Goal: Answer question/provide support: Share knowledge or assist other users

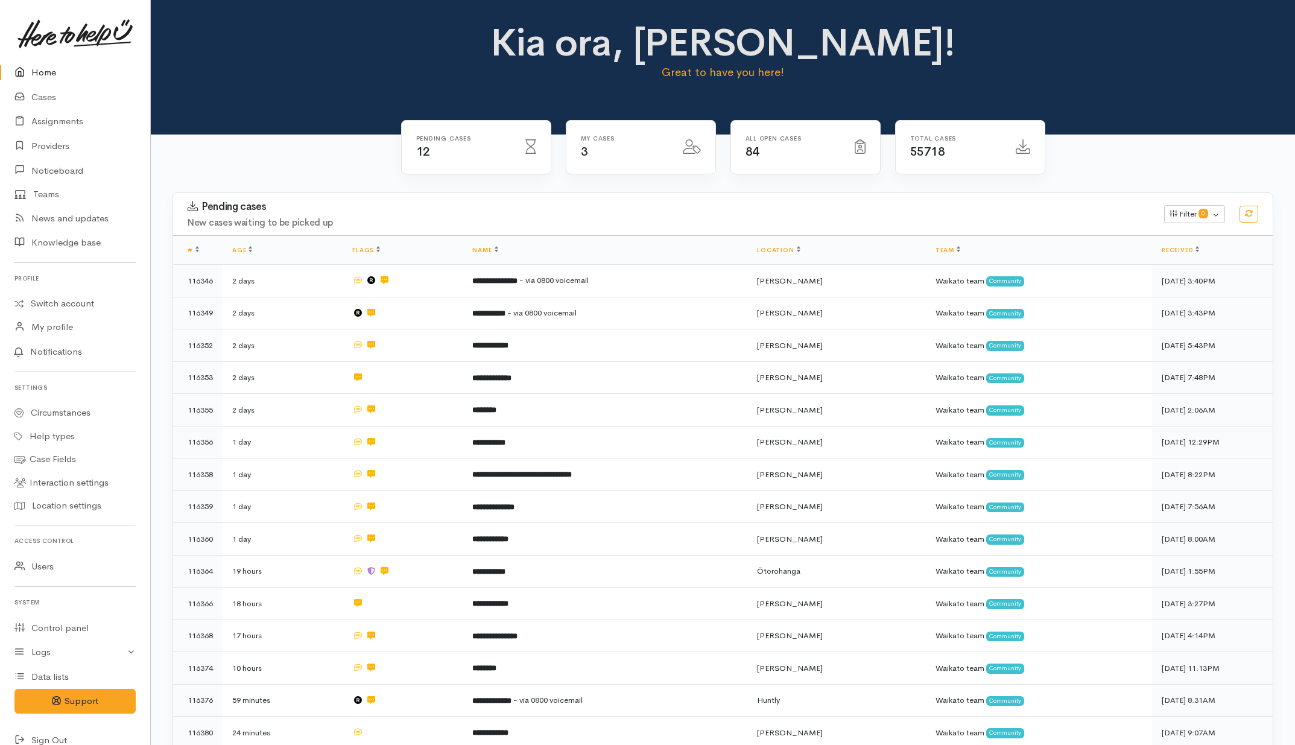
scroll to position [251, 0]
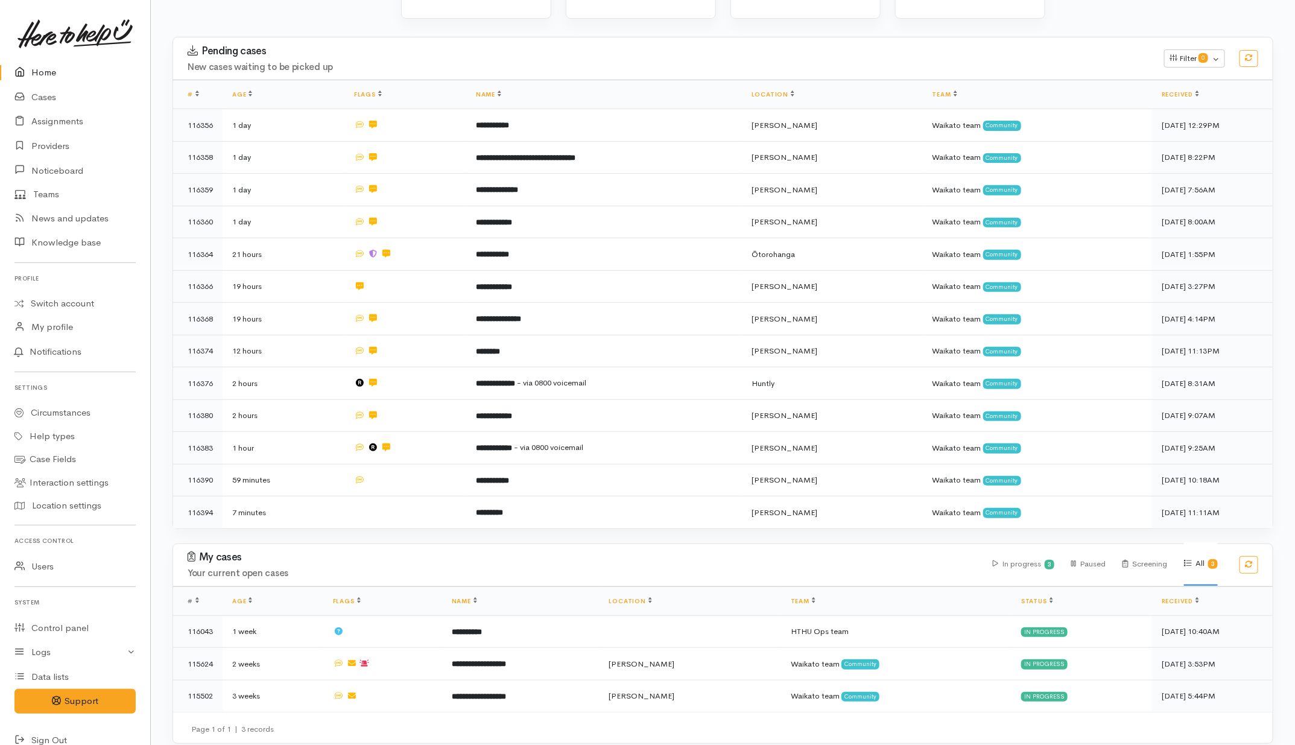
scroll to position [163, 0]
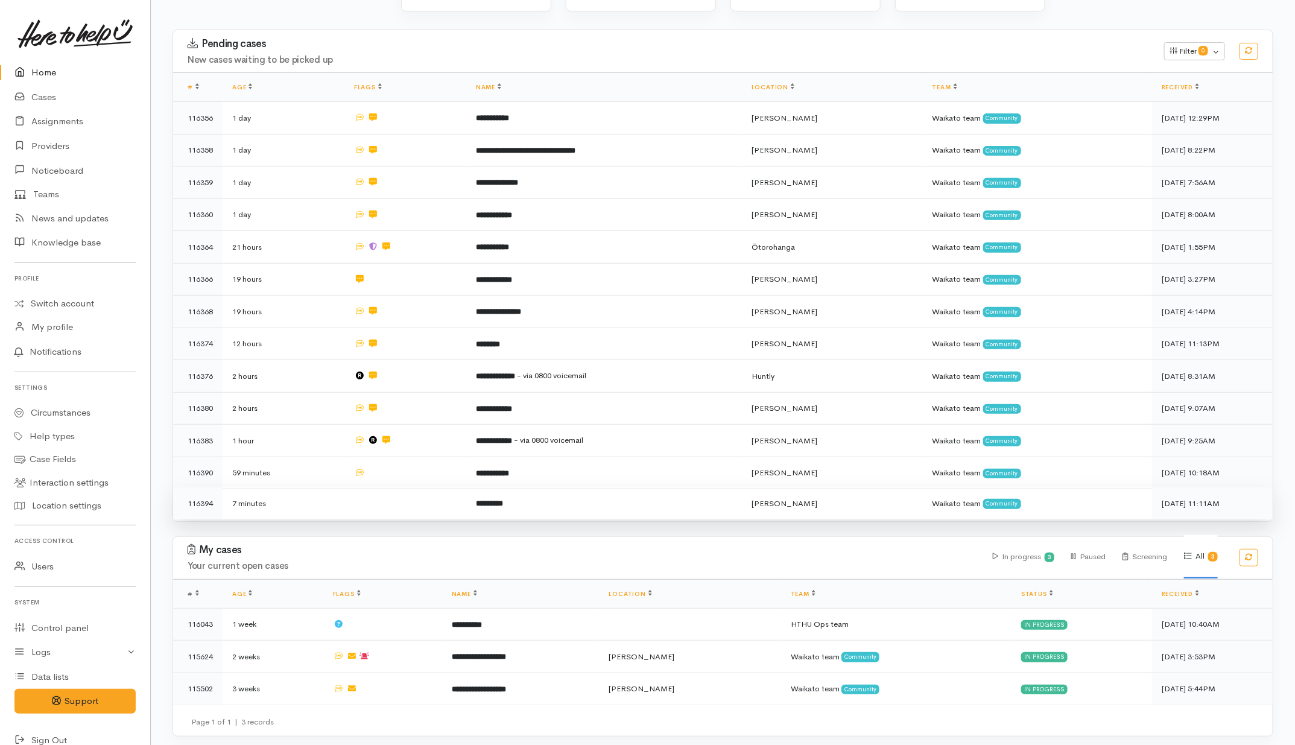
click at [411, 487] on td at bounding box center [405, 503] width 122 height 32
click at [405, 495] on td at bounding box center [405, 503] width 122 height 32
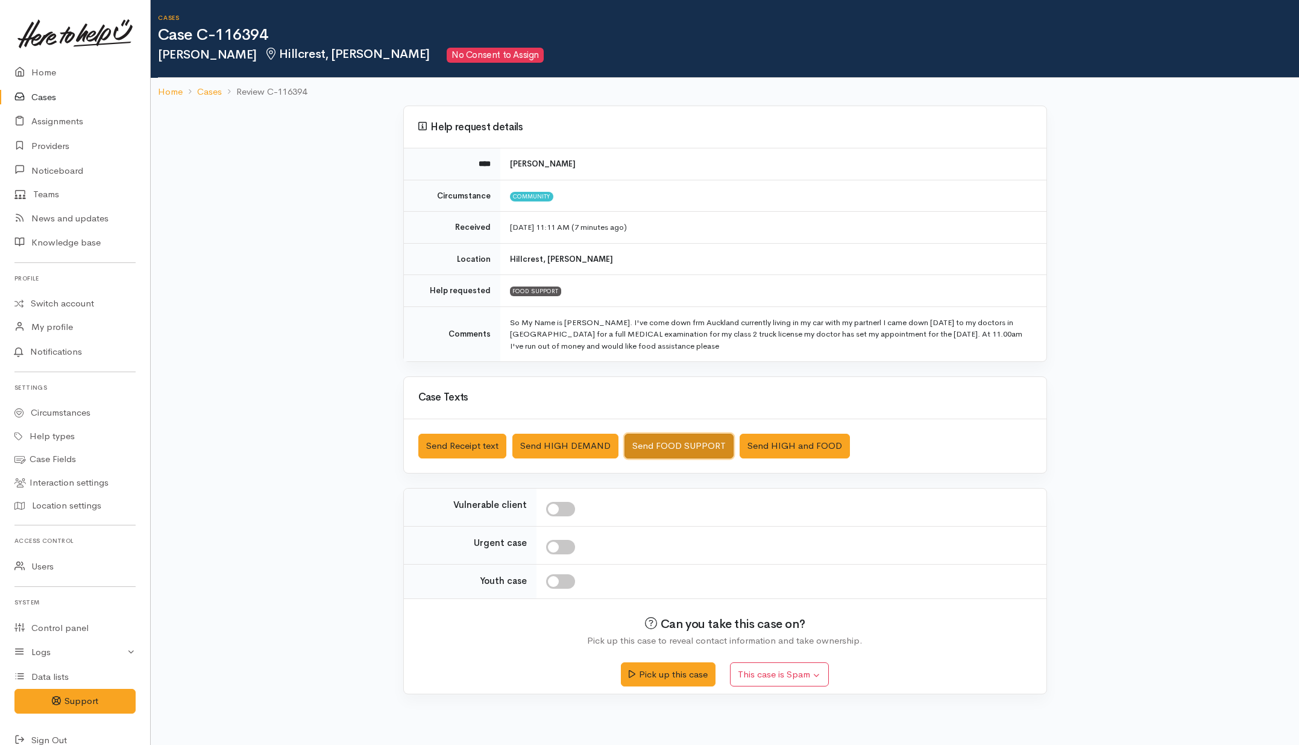
click at [666, 438] on button "Send FOOD SUPPORT" at bounding box center [679, 446] width 109 height 25
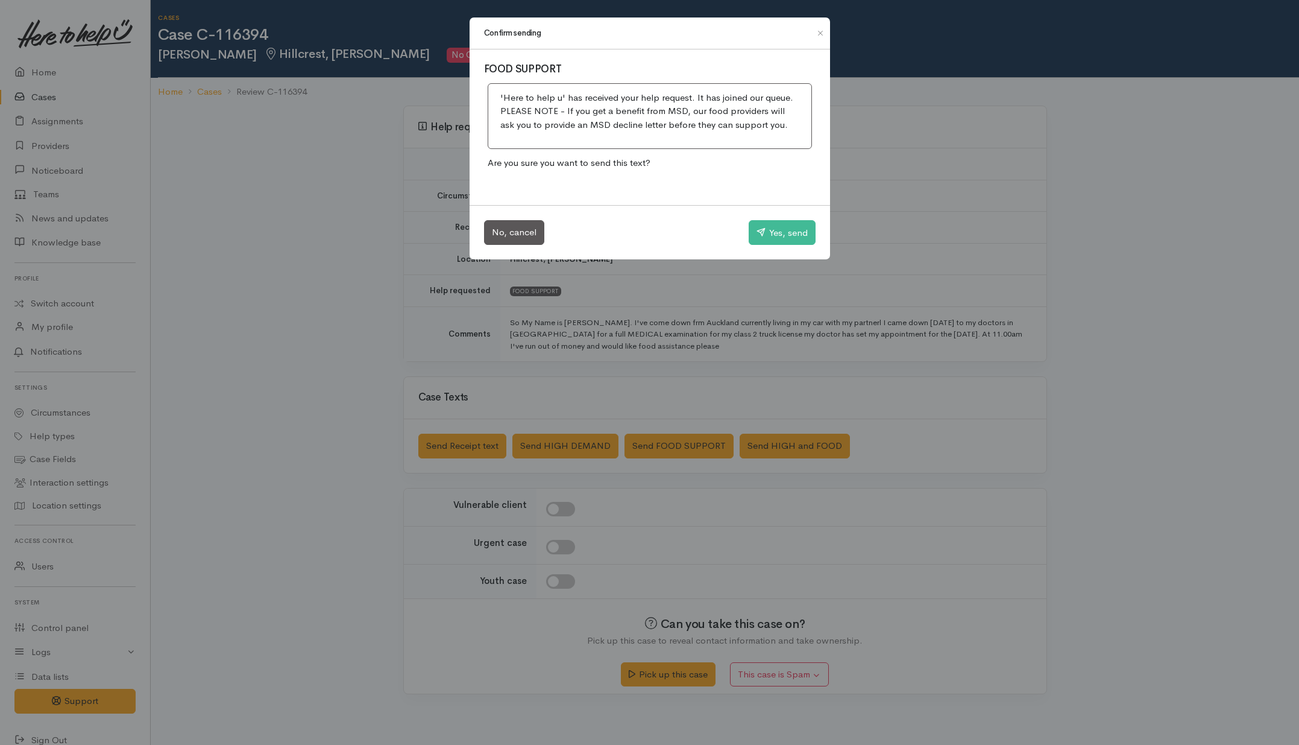
click at [789, 219] on div "No, cancel Yes, send" at bounding box center [650, 232] width 361 height 55
click at [809, 236] on button "Yes, send" at bounding box center [782, 232] width 67 height 25
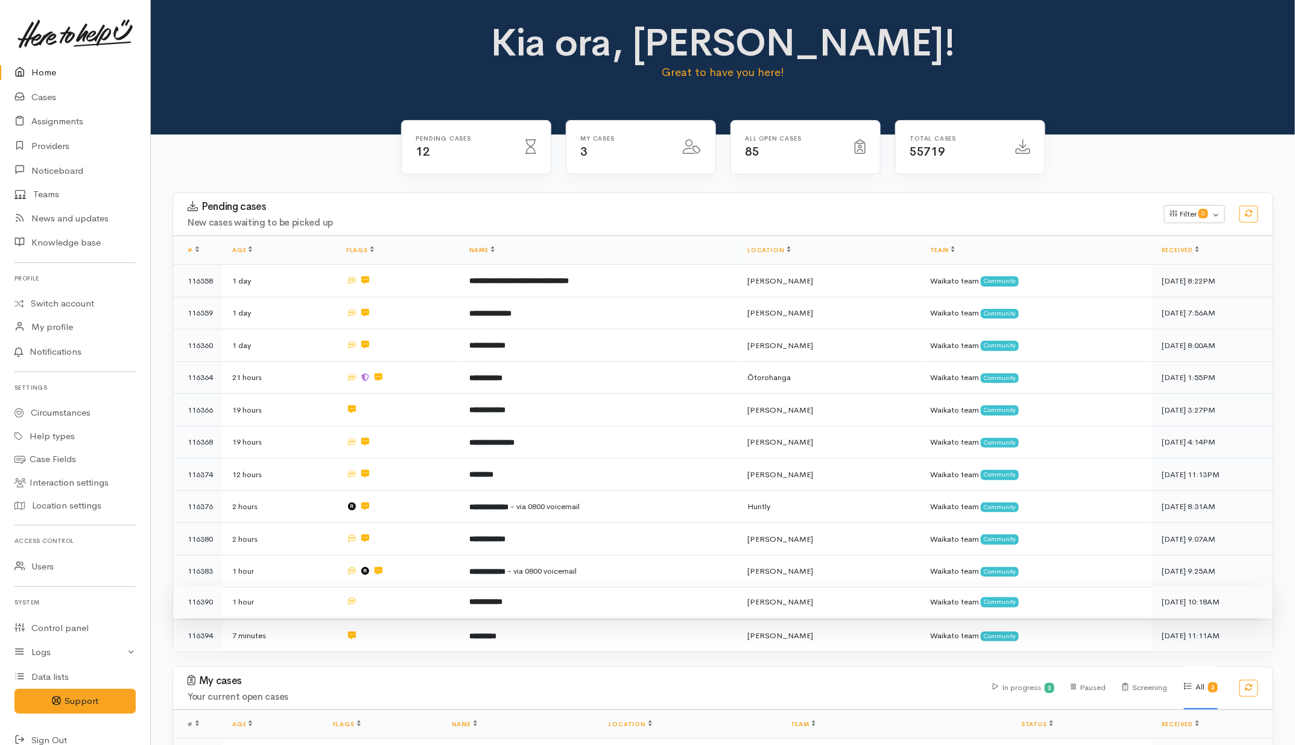
drag, startPoint x: 597, startPoint y: 595, endPoint x: 588, endPoint y: 592, distance: 9.4
click at [597, 595] on td "**********" at bounding box center [598, 601] width 279 height 33
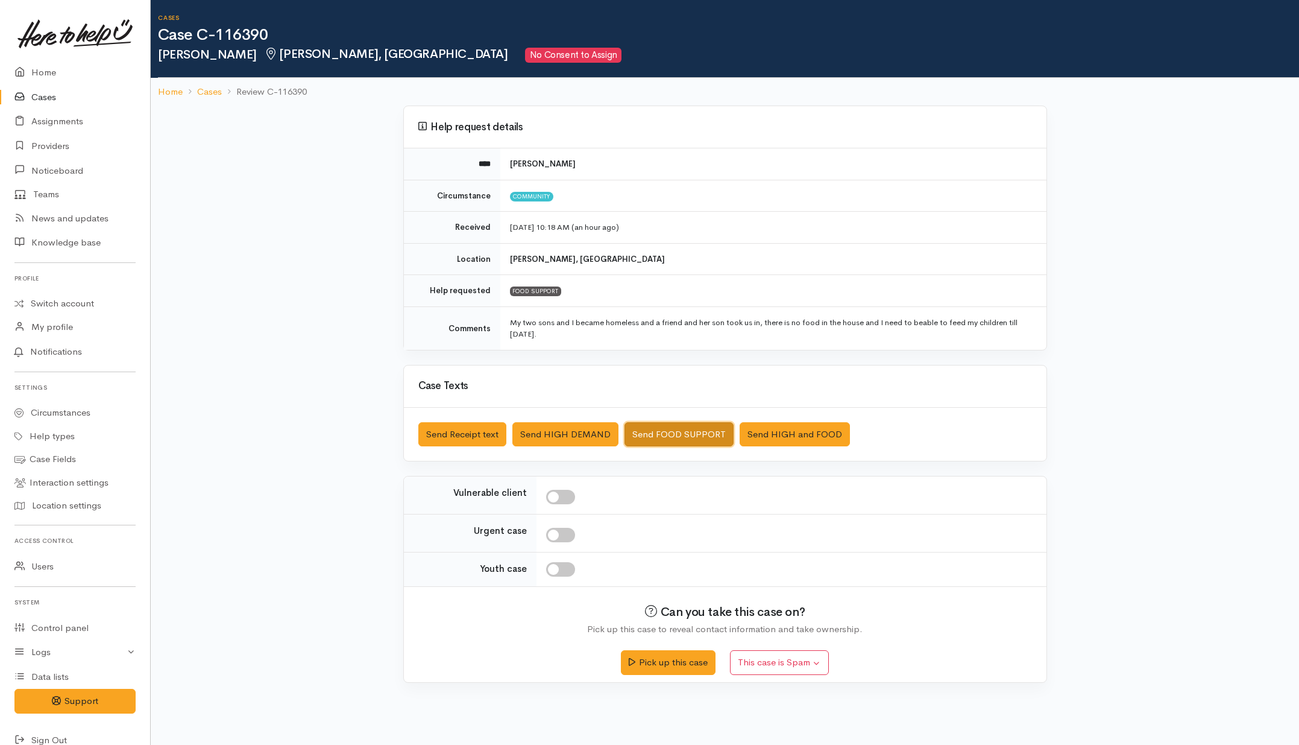
click at [676, 436] on button "Send FOOD SUPPORT" at bounding box center [679, 434] width 109 height 25
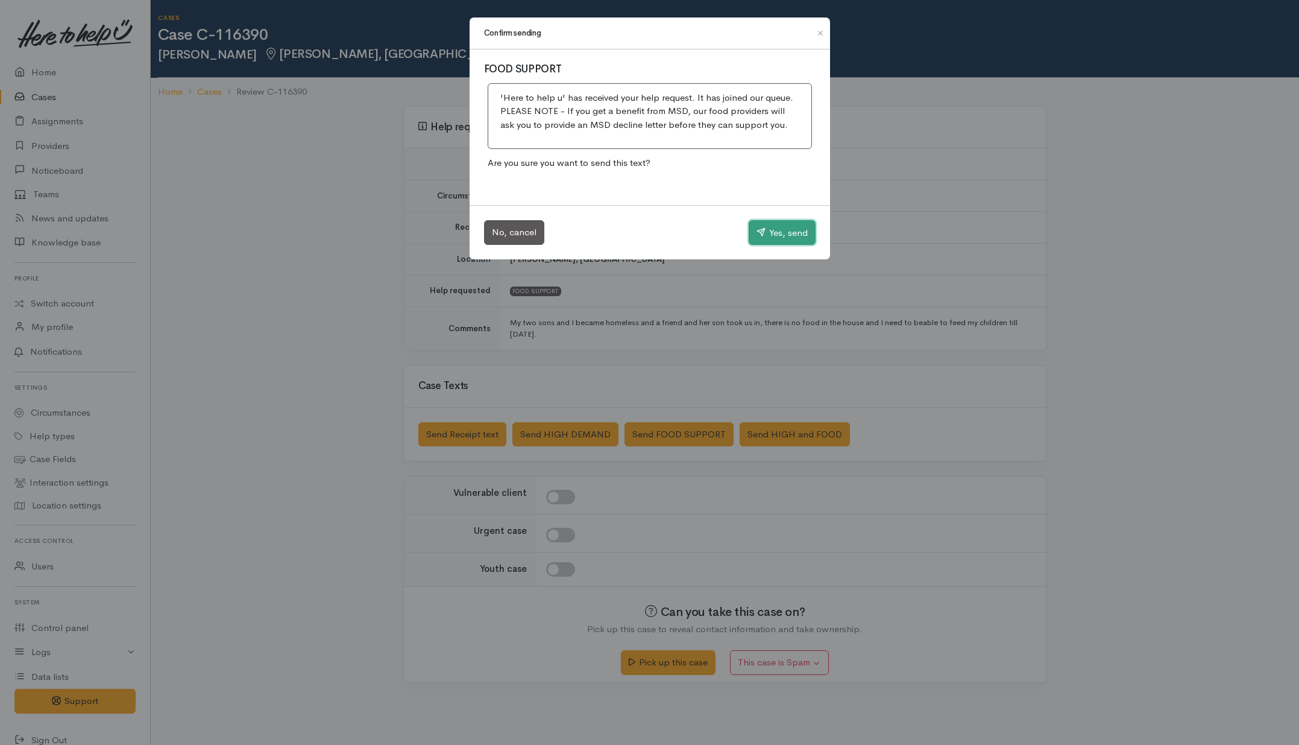
click at [771, 238] on button "Yes, send" at bounding box center [782, 232] width 67 height 25
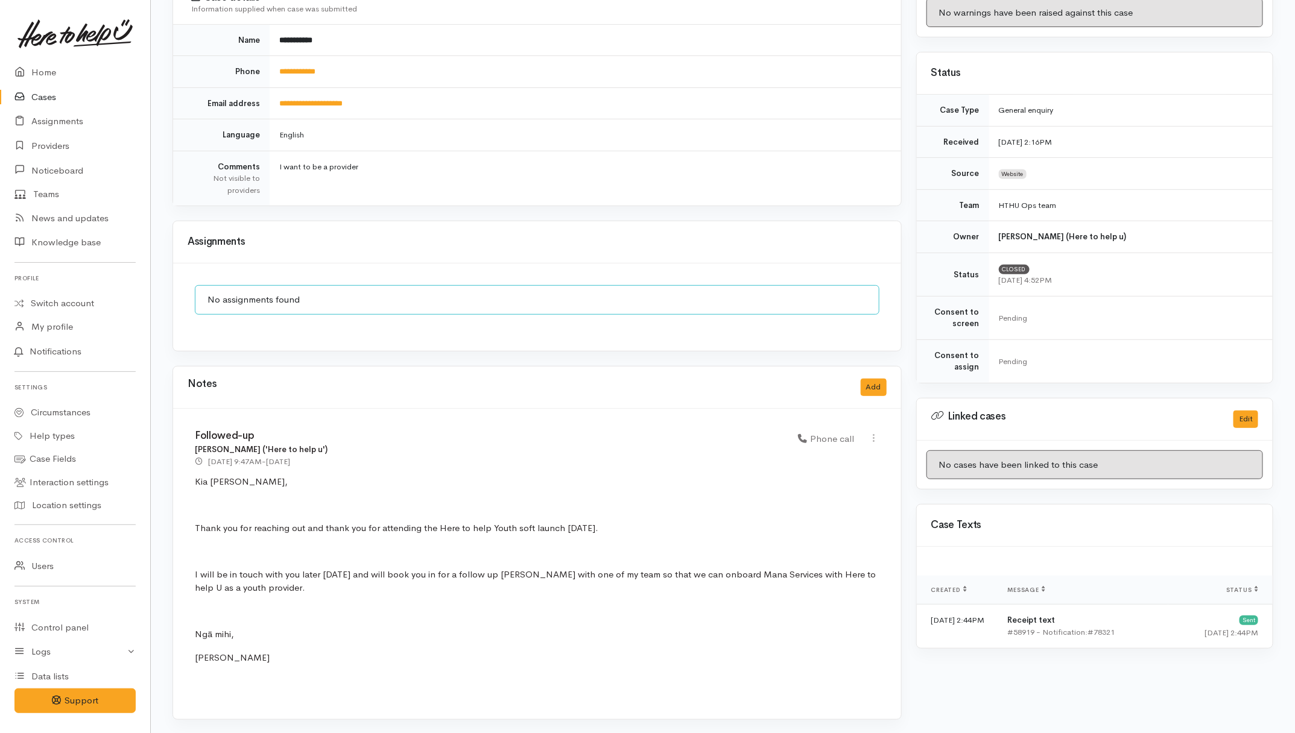
scroll to position [182, 0]
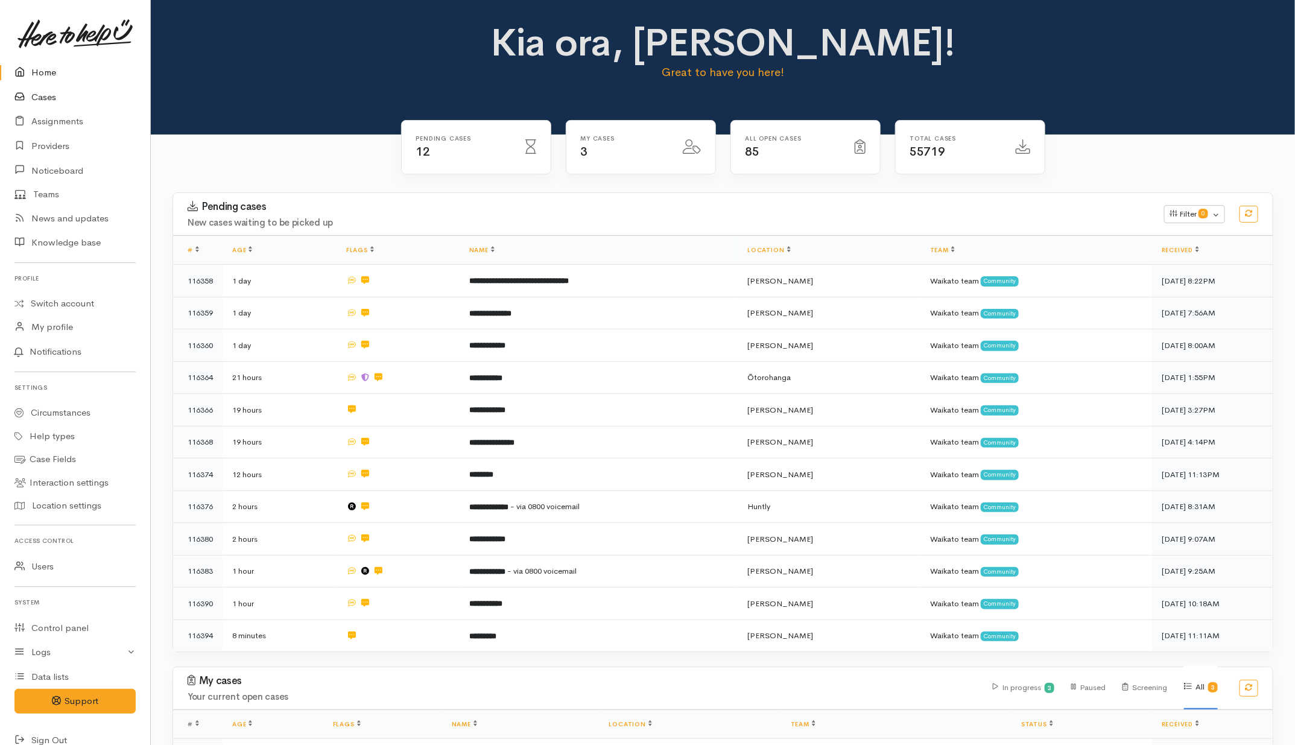
click at [50, 95] on link "Cases" at bounding box center [75, 97] width 150 height 25
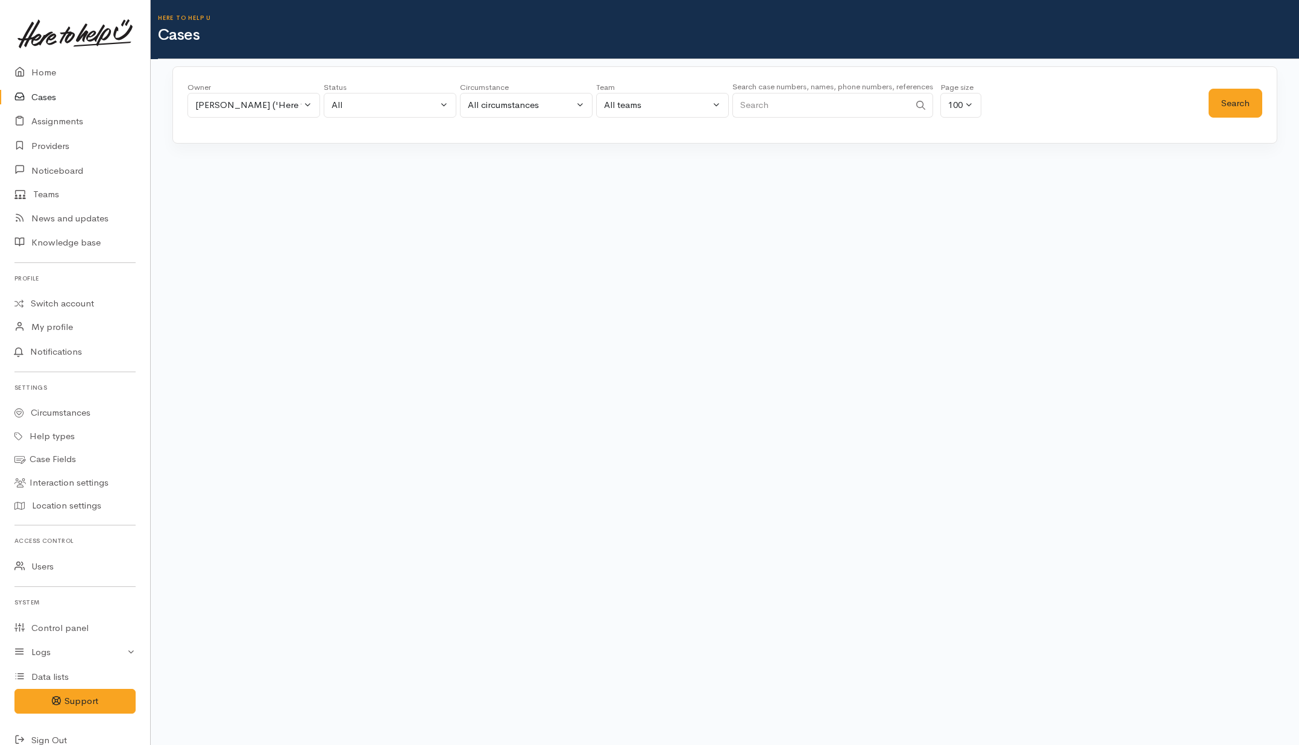
click at [824, 109] on input "Search" at bounding box center [821, 105] width 177 height 25
paste input "2102448920"
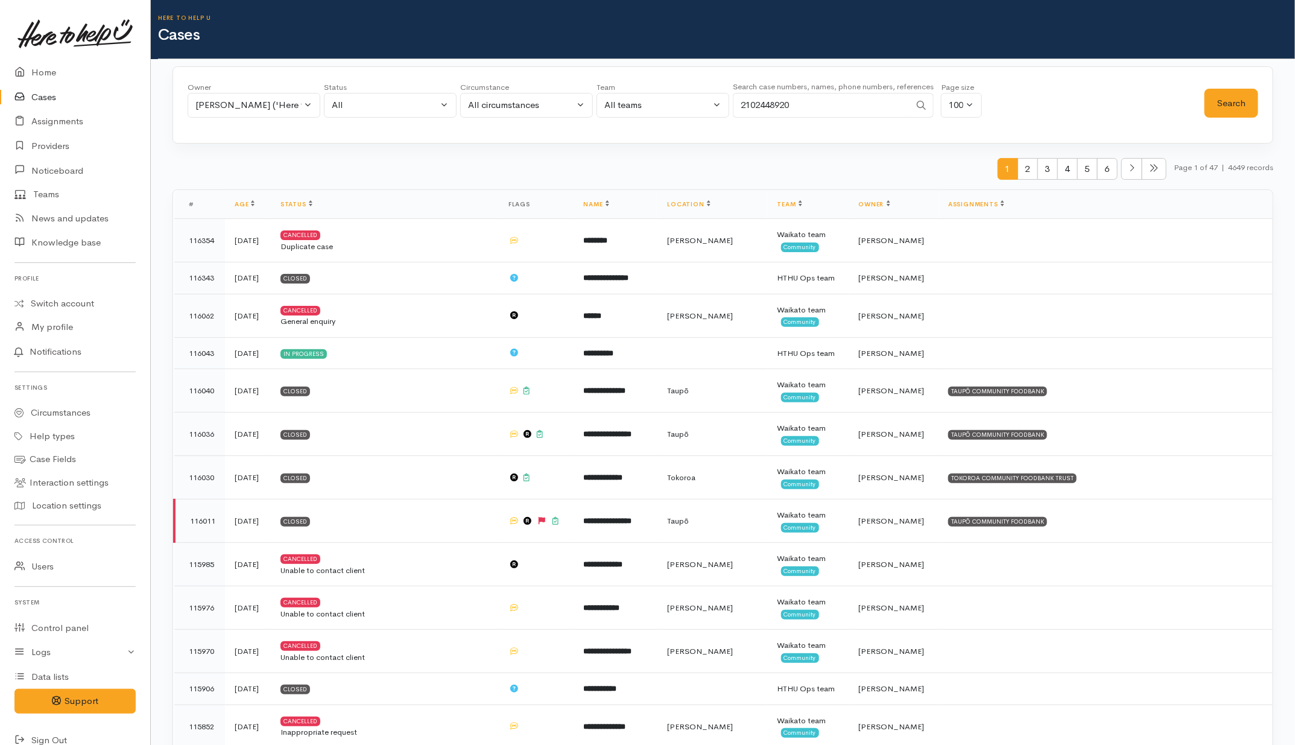
type input "2102448920"
click at [278, 96] on button "Helena Kaufononga ('Here to help u')" at bounding box center [254, 105] width 133 height 25
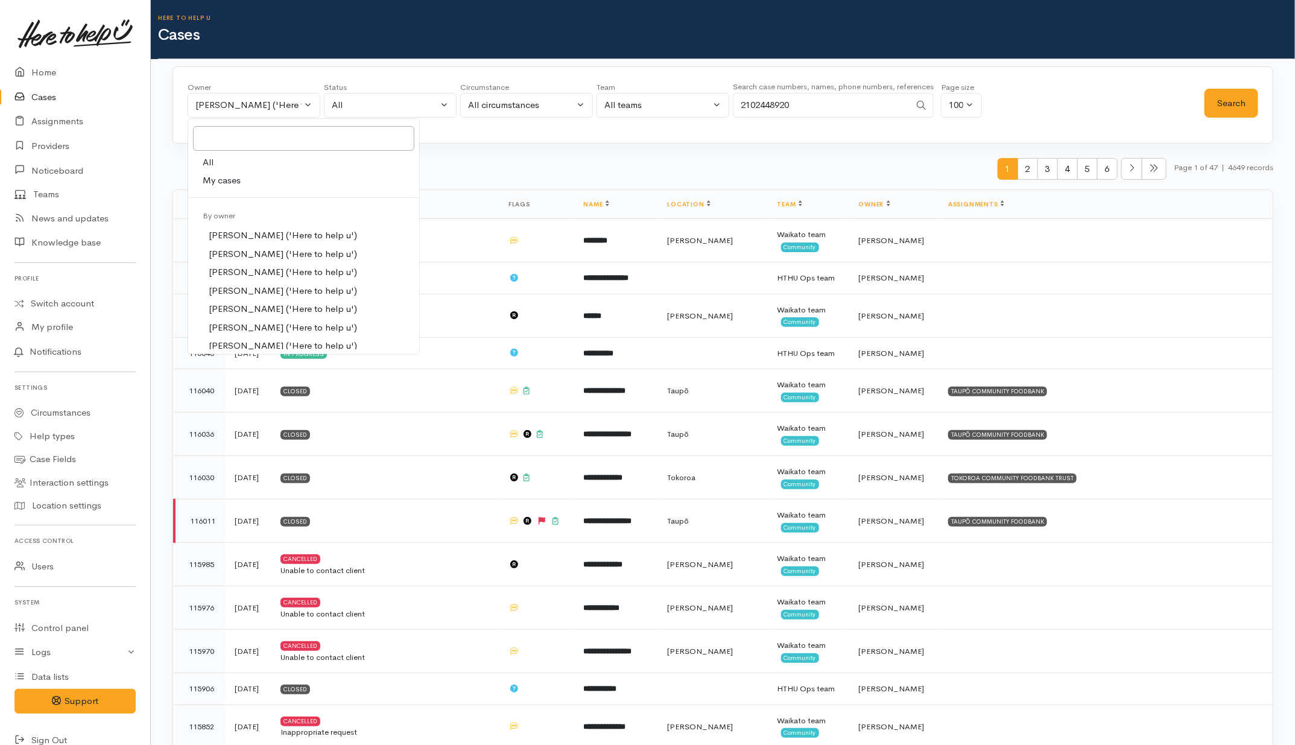
click at [230, 169] on link "All" at bounding box center [303, 162] width 231 height 19
select select "-1"
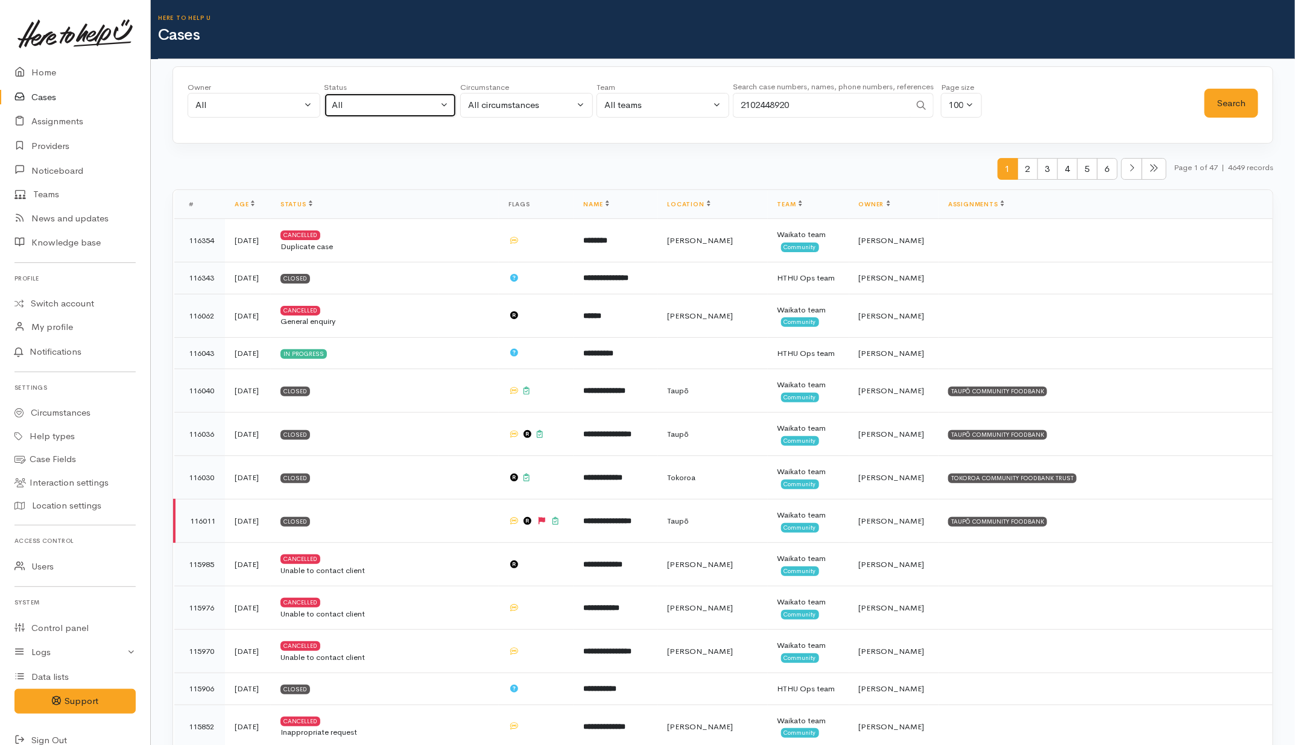
click at [365, 112] on div "All" at bounding box center [385, 105] width 106 height 14
drag, startPoint x: 360, startPoint y: 178, endPoint x: 384, endPoint y: 187, distance: 25.6
click at [361, 178] on span "All current cases" at bounding box center [379, 184] width 68 height 14
select select "Unresolved"
click at [1228, 95] on button "Search" at bounding box center [1231, 104] width 54 height 30
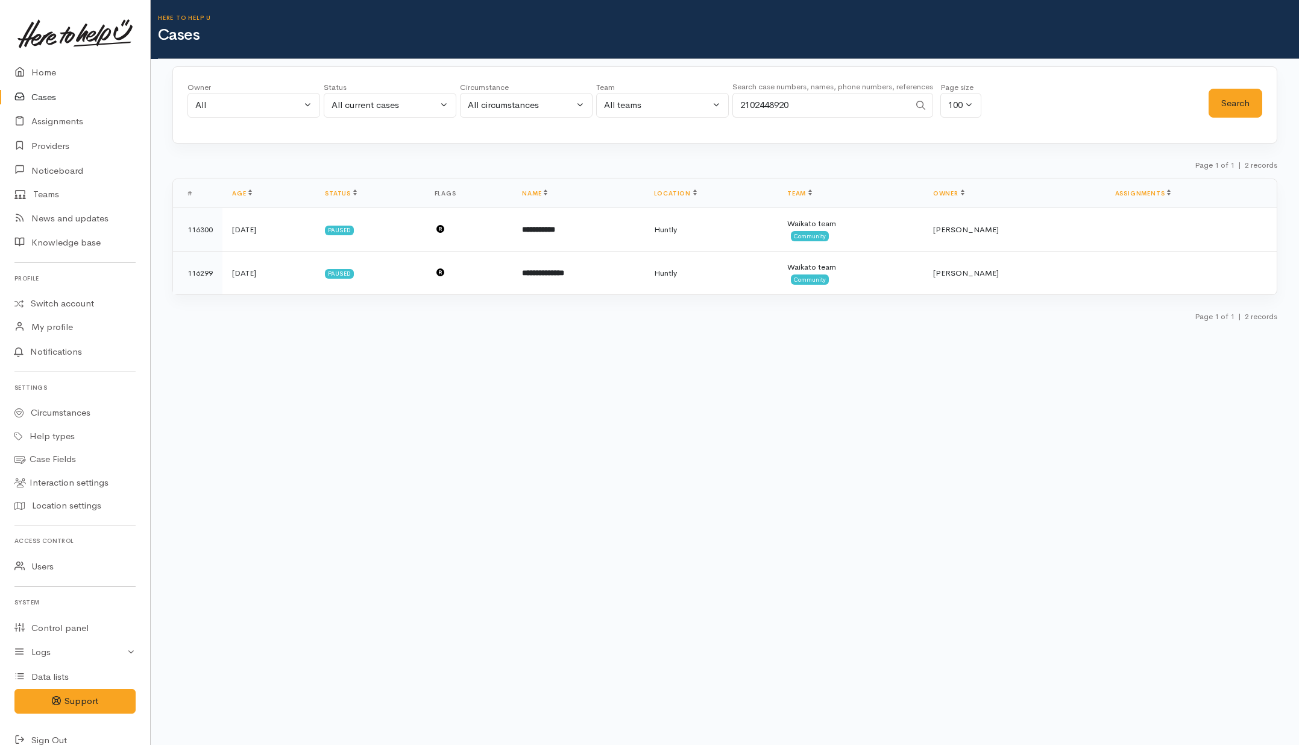
drag, startPoint x: 812, startPoint y: 109, endPoint x: 672, endPoint y: 89, distance: 140.7
click at [672, 89] on div "Owner All My cases Aandrea Murray ('Here to help u') Akash Prakash ('Here to he…" at bounding box center [698, 102] width 1021 height 43
paste input "1551144"
click at [1255, 103] on button "Search" at bounding box center [1236, 104] width 54 height 30
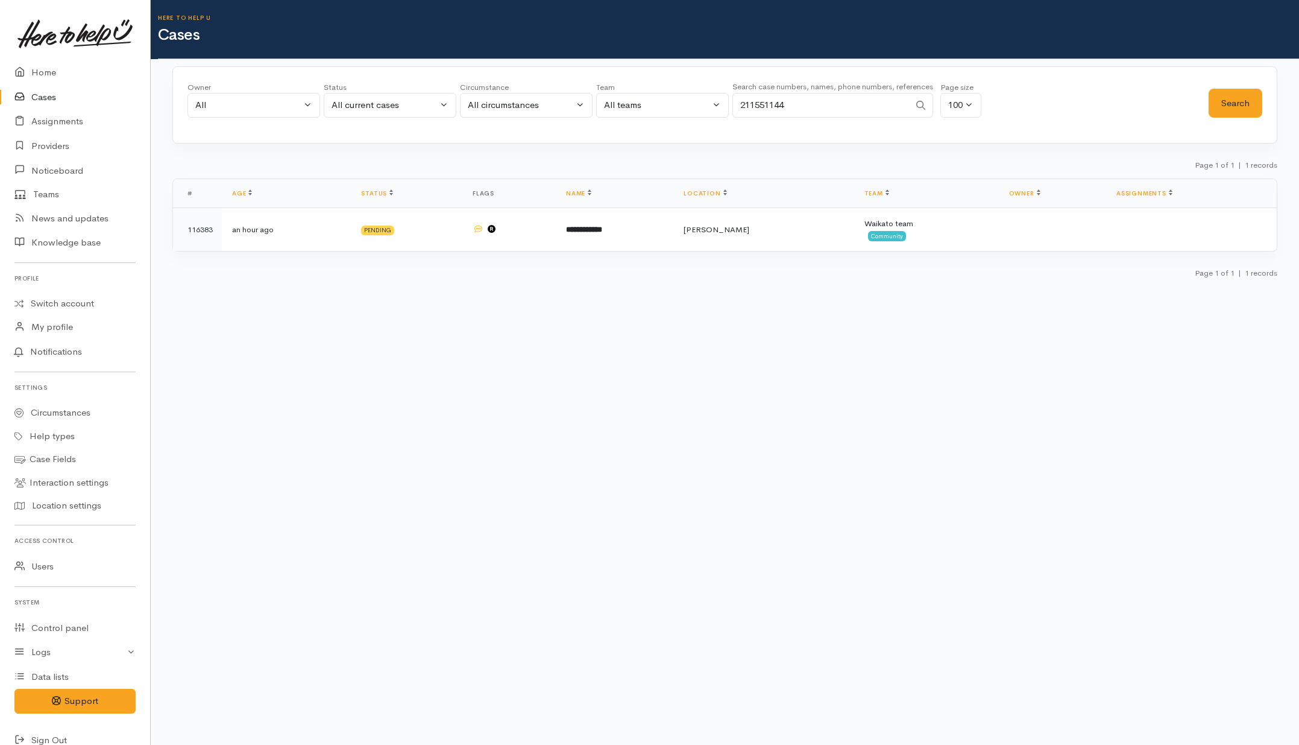
drag, startPoint x: 824, startPoint y: 112, endPoint x: 731, endPoint y: 104, distance: 93.2
click at [731, 104] on div "Owner All My cases Aandrea Murray ('Here to help u') Akash Prakash ('Here to he…" at bounding box center [698, 102] width 1021 height 43
type input "awater"
click at [1244, 104] on button "Search" at bounding box center [1236, 104] width 54 height 30
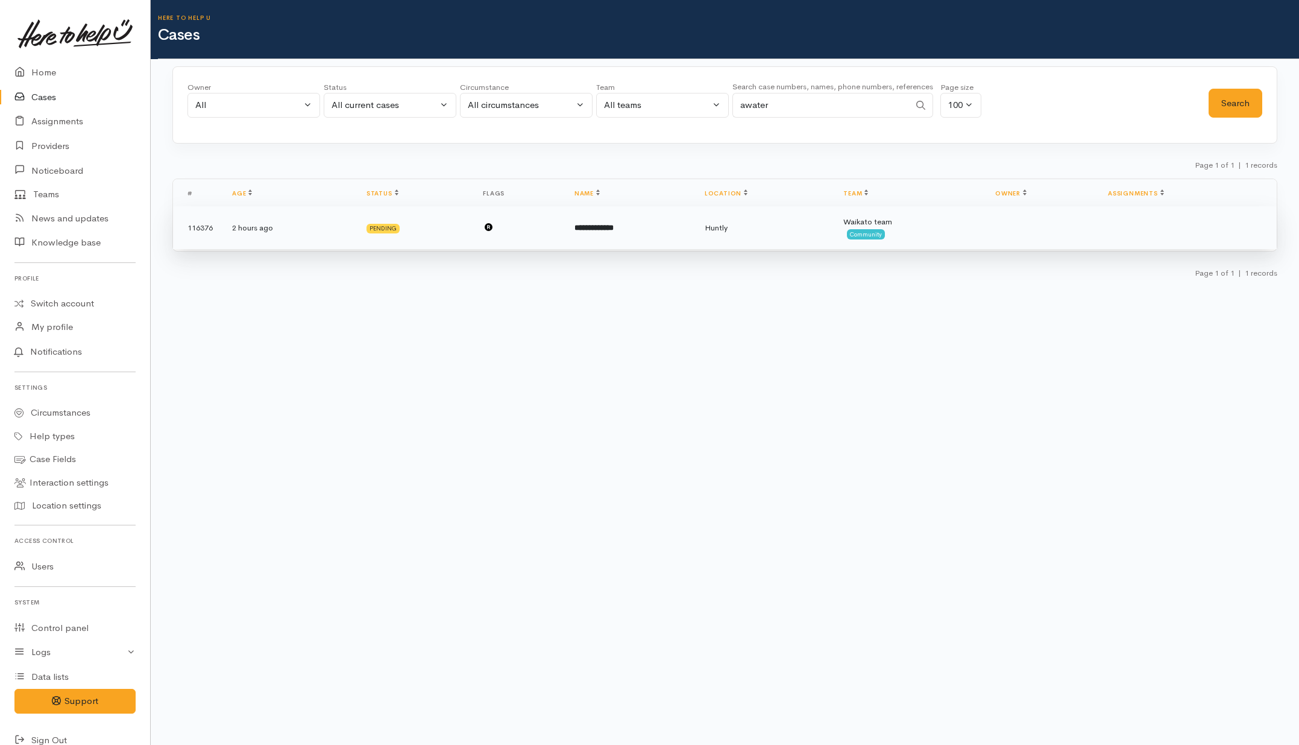
click at [635, 230] on td "**********" at bounding box center [630, 227] width 130 height 43
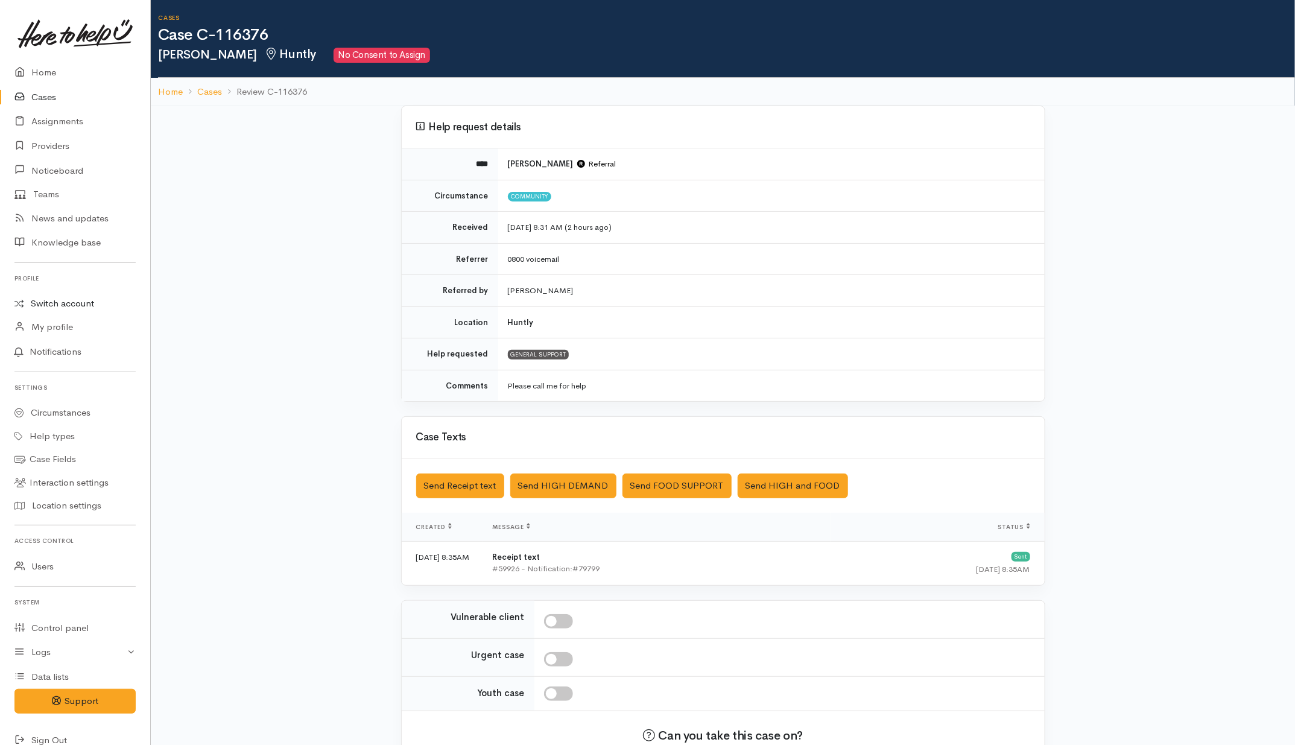
click at [74, 302] on link "Switch account" at bounding box center [75, 304] width 150 height 24
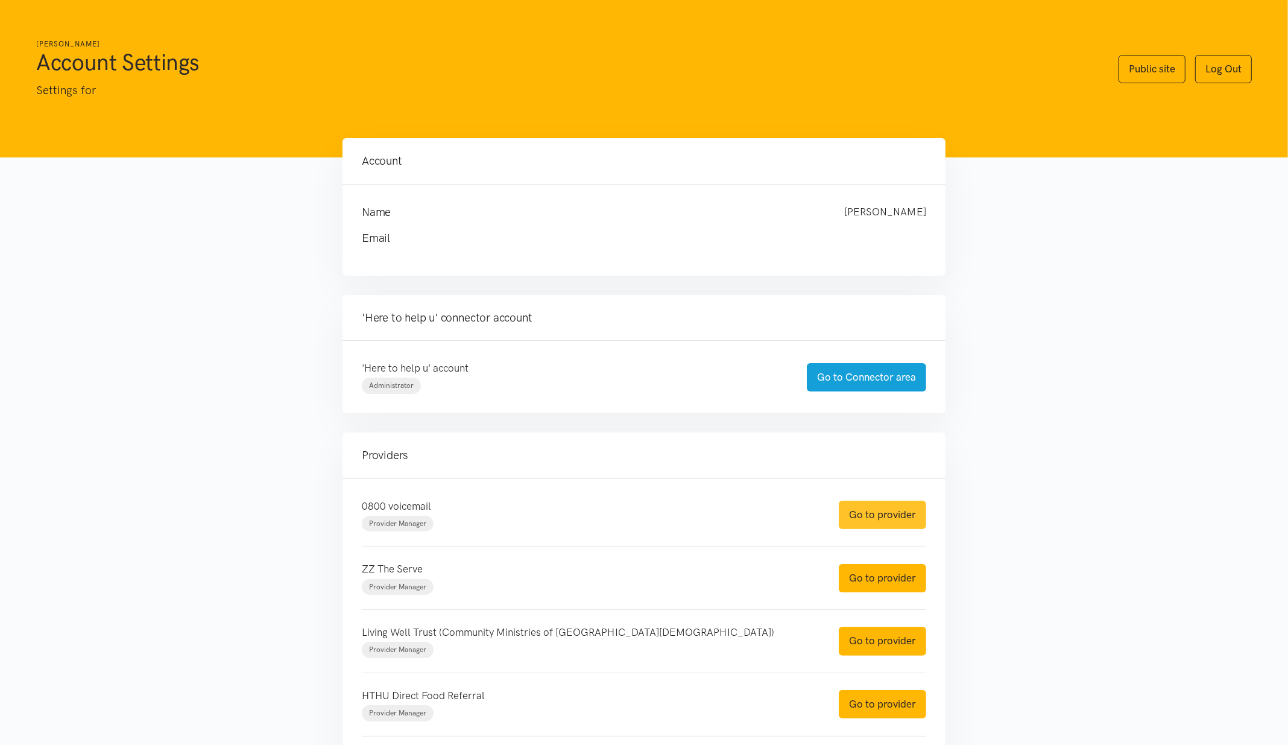
drag, startPoint x: 903, startPoint y: 508, endPoint x: 888, endPoint y: 502, distance: 16.5
click at [903, 509] on link "Go to provider" at bounding box center [882, 514] width 87 height 28
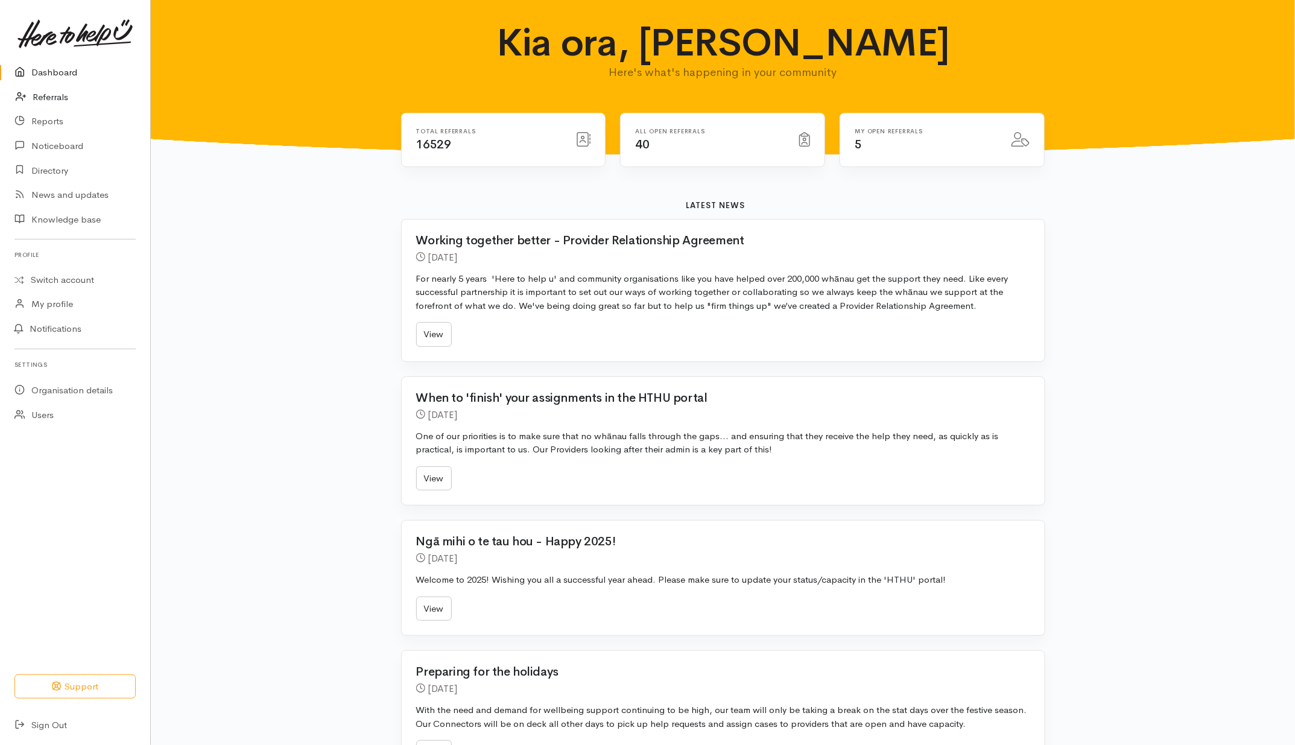
click at [30, 104] on icon at bounding box center [24, 97] width 17 height 15
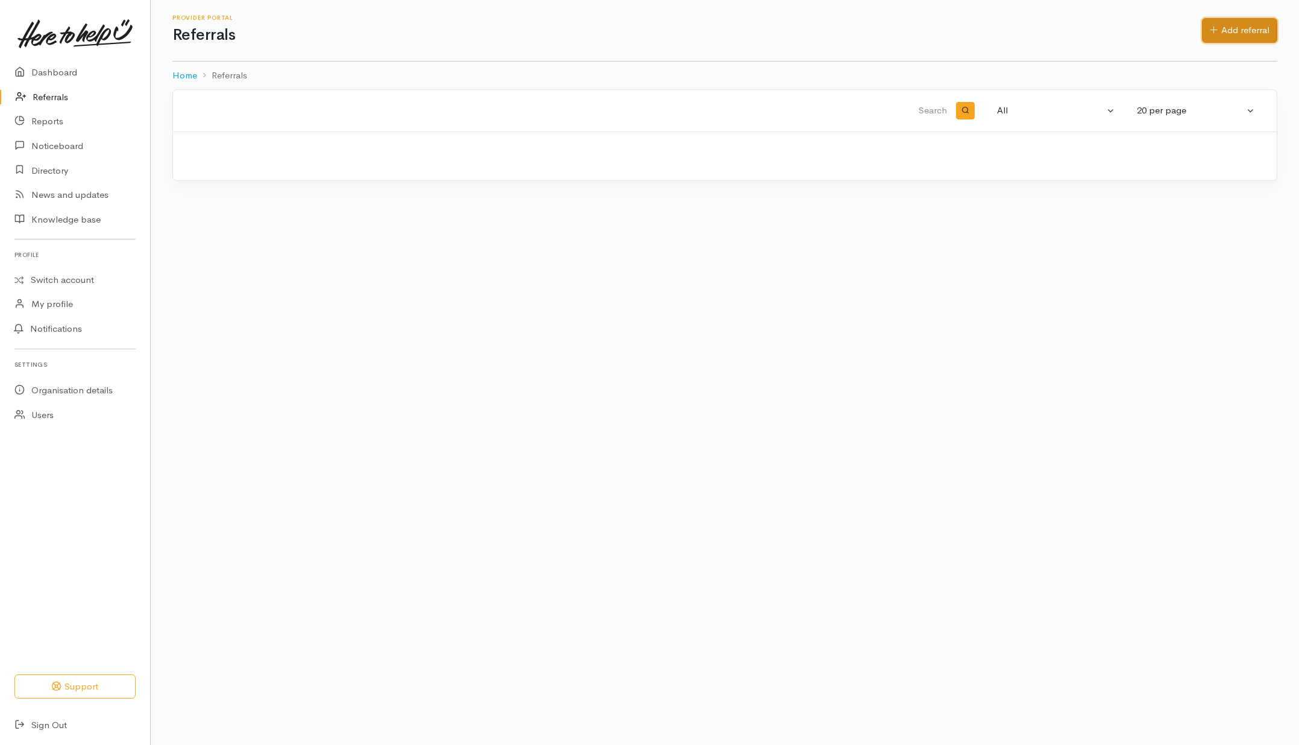
click at [1222, 29] on link "Add referral" at bounding box center [1239, 30] width 75 height 25
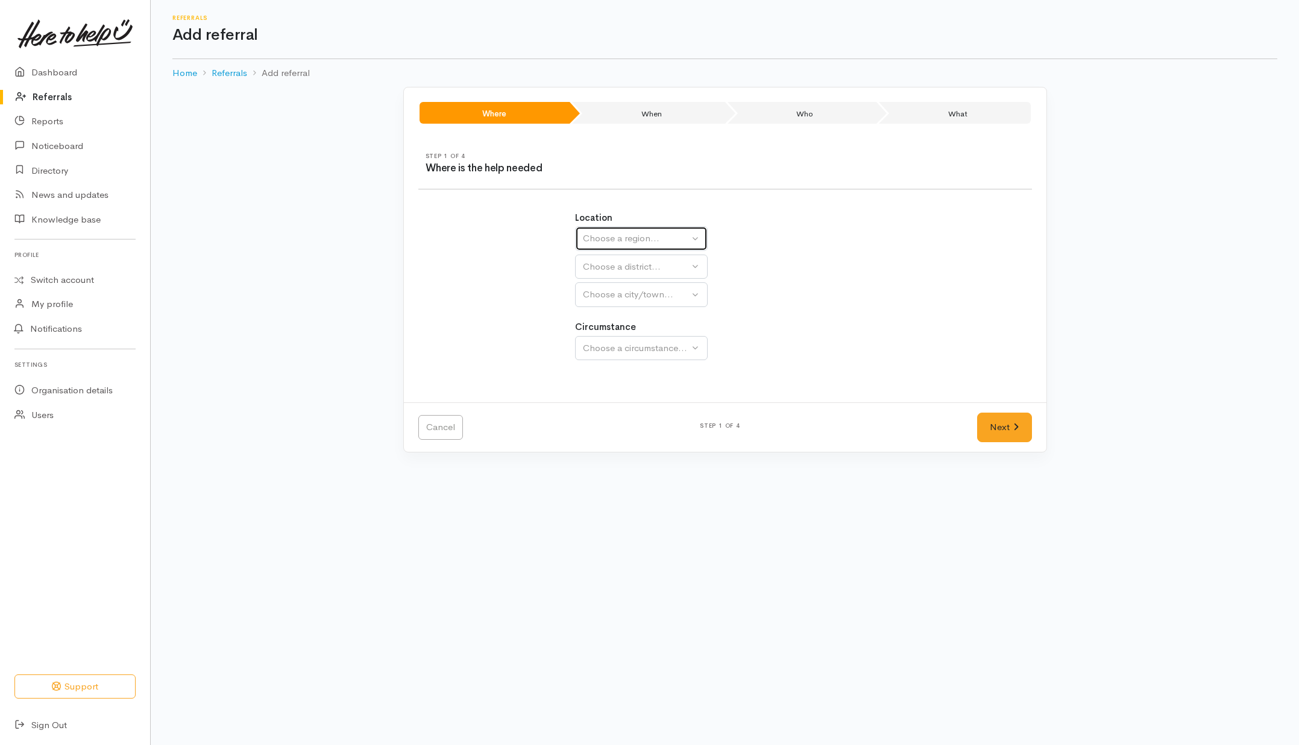
click at [628, 243] on div "Choose a region..." at bounding box center [636, 239] width 106 height 14
click at [610, 311] on span "Waikato" at bounding box center [637, 314] width 95 height 14
select select "3"
select select
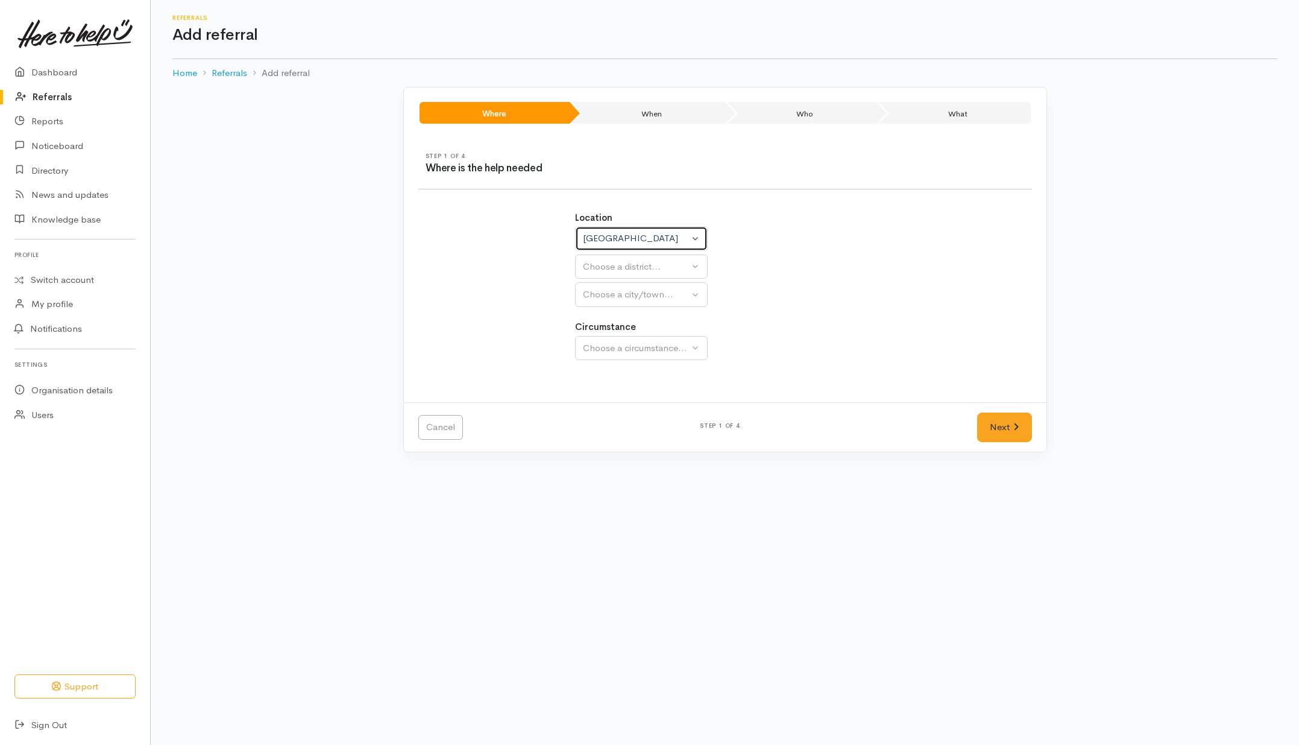
select select
click at [616, 274] on button "Choose a district..." at bounding box center [673, 266] width 196 height 25
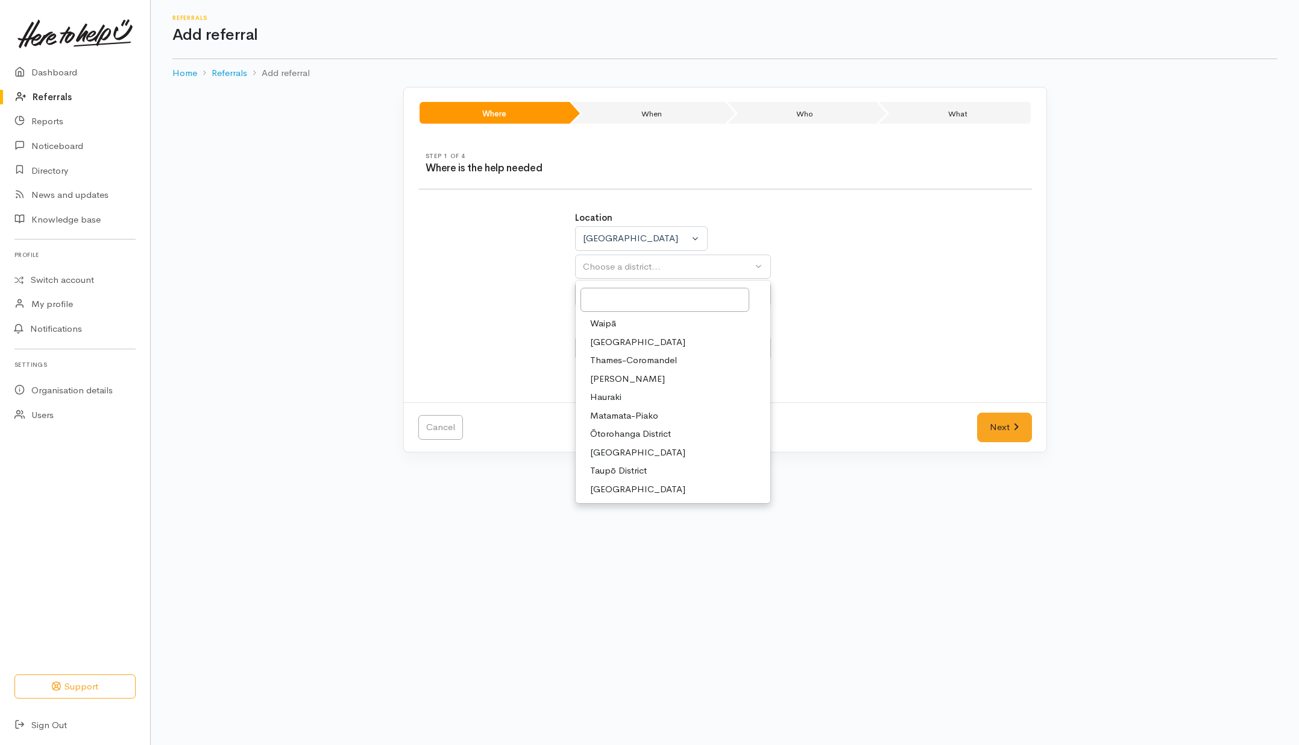
click at [610, 372] on span "Hamilton" at bounding box center [627, 379] width 75 height 14
select select "4"
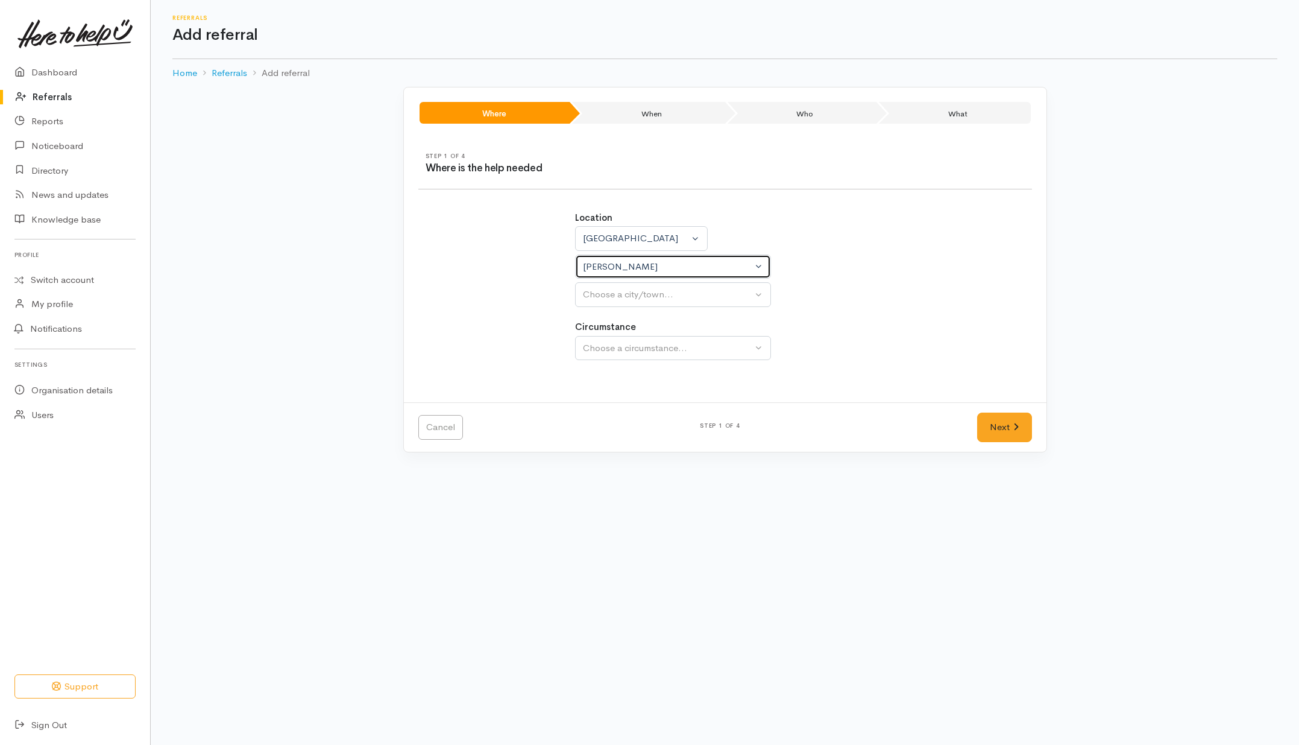
select select
click at [614, 300] on div "Choose a city/town..." at bounding box center [667, 295] width 169 height 14
click at [607, 352] on span "Hamilton" at bounding box center [627, 352] width 75 height 14
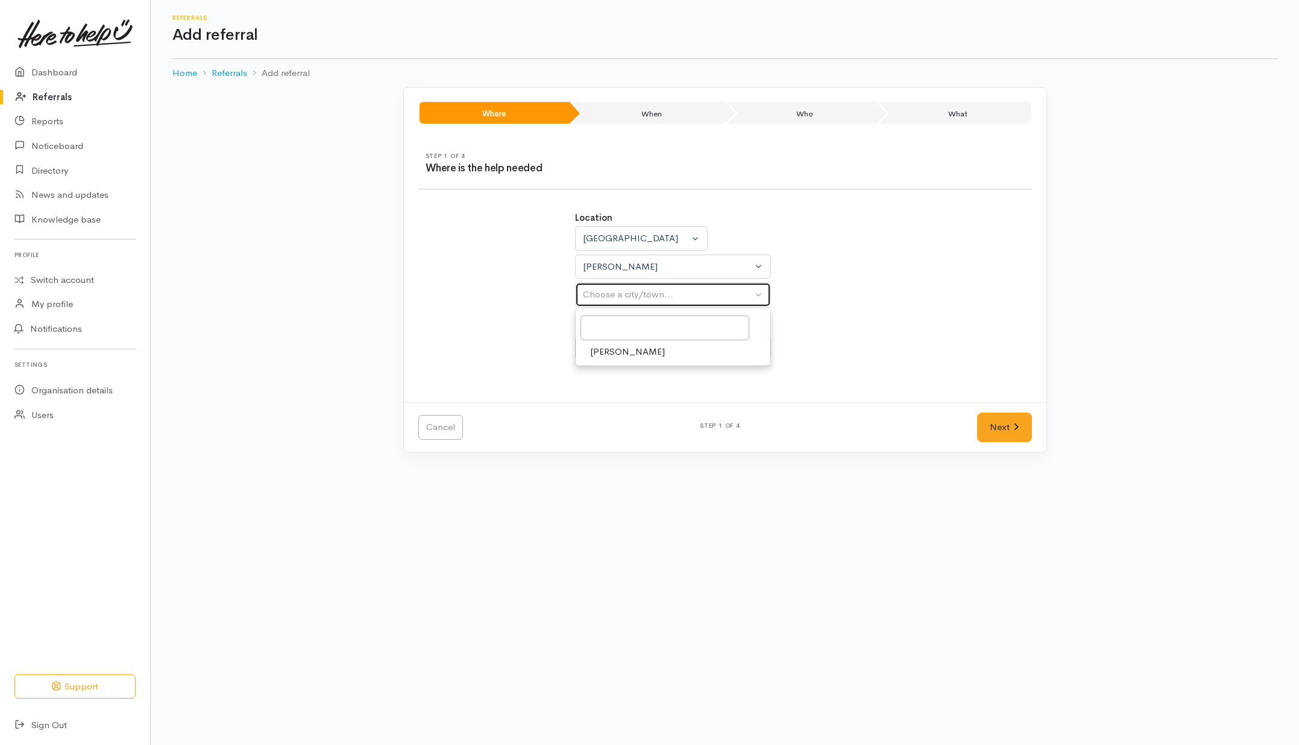
select select "1"
click at [607, 350] on div "Choose a circumstance..." at bounding box center [667, 348] width 169 height 14
drag, startPoint x: 589, startPoint y: 402, endPoint x: 873, endPoint y: 418, distance: 284.4
click at [601, 406] on link "Community" at bounding box center [673, 405] width 195 height 19
select select "2"
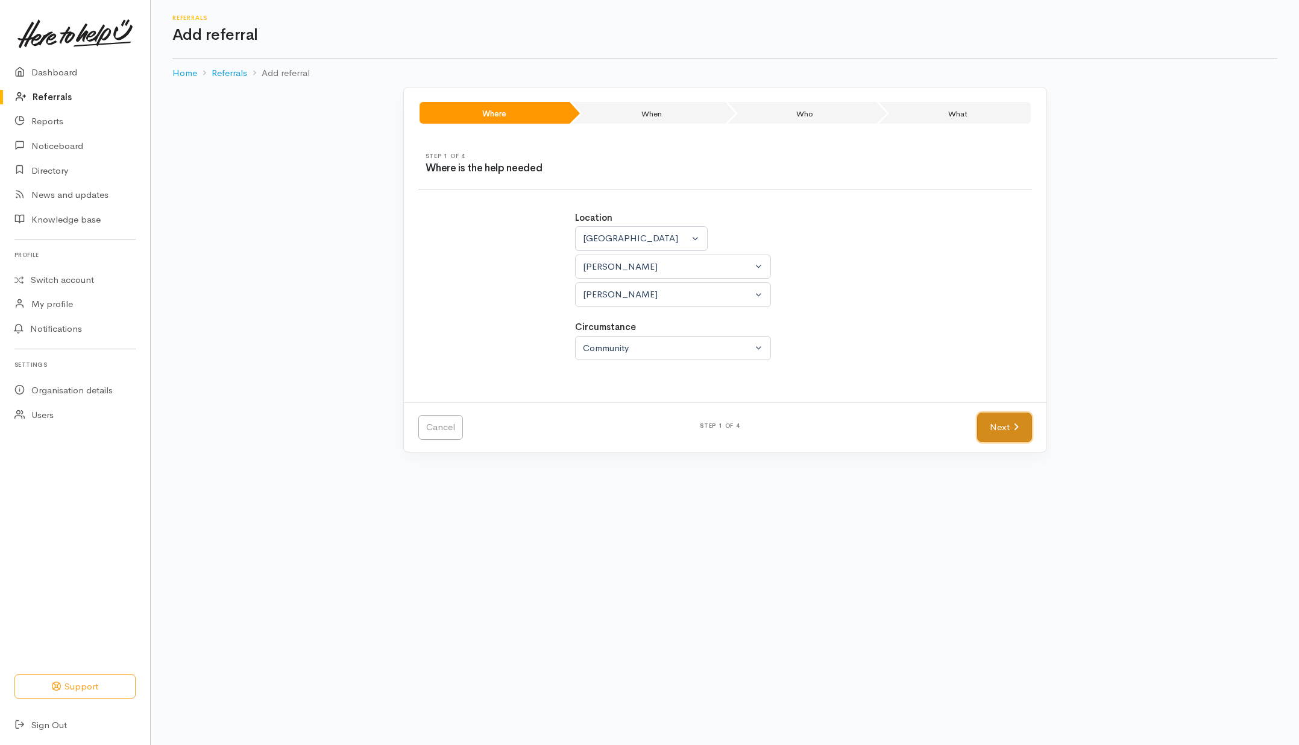
click at [1008, 425] on link "Next" at bounding box center [1004, 427] width 54 height 30
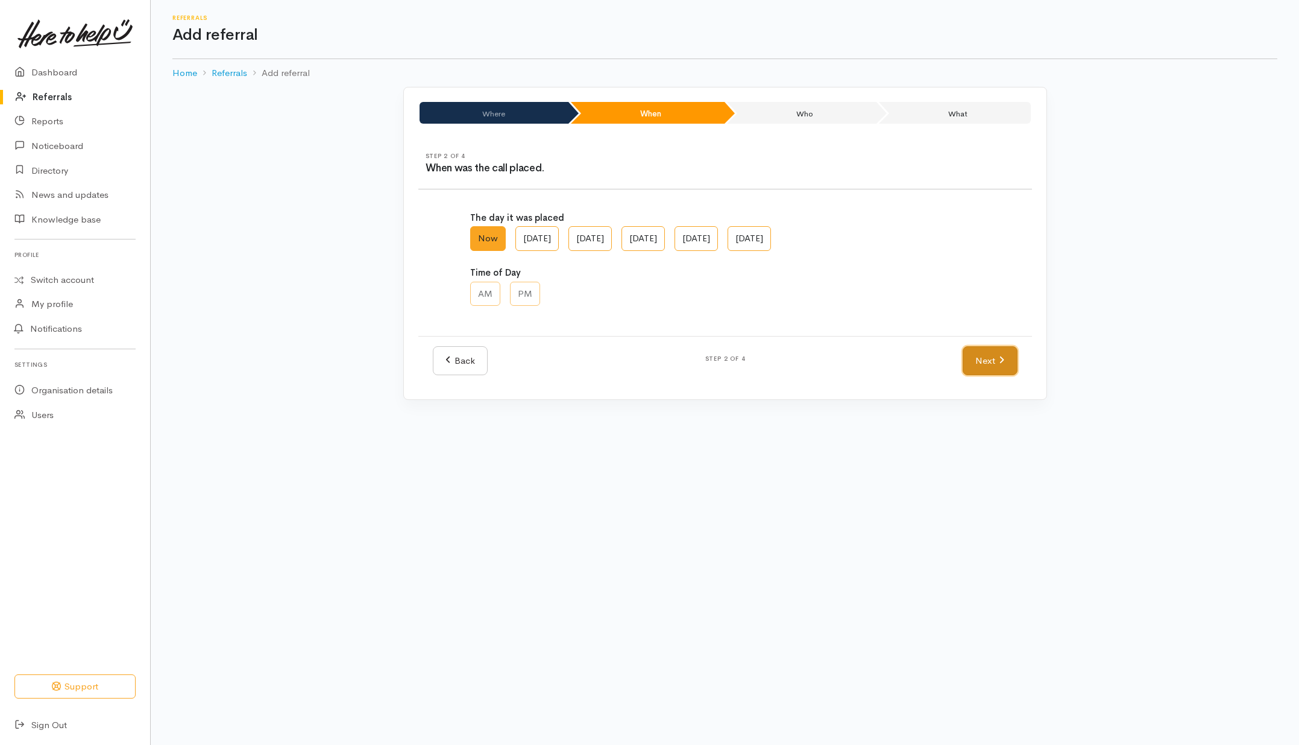
click at [991, 359] on link "Next" at bounding box center [990, 361] width 54 height 30
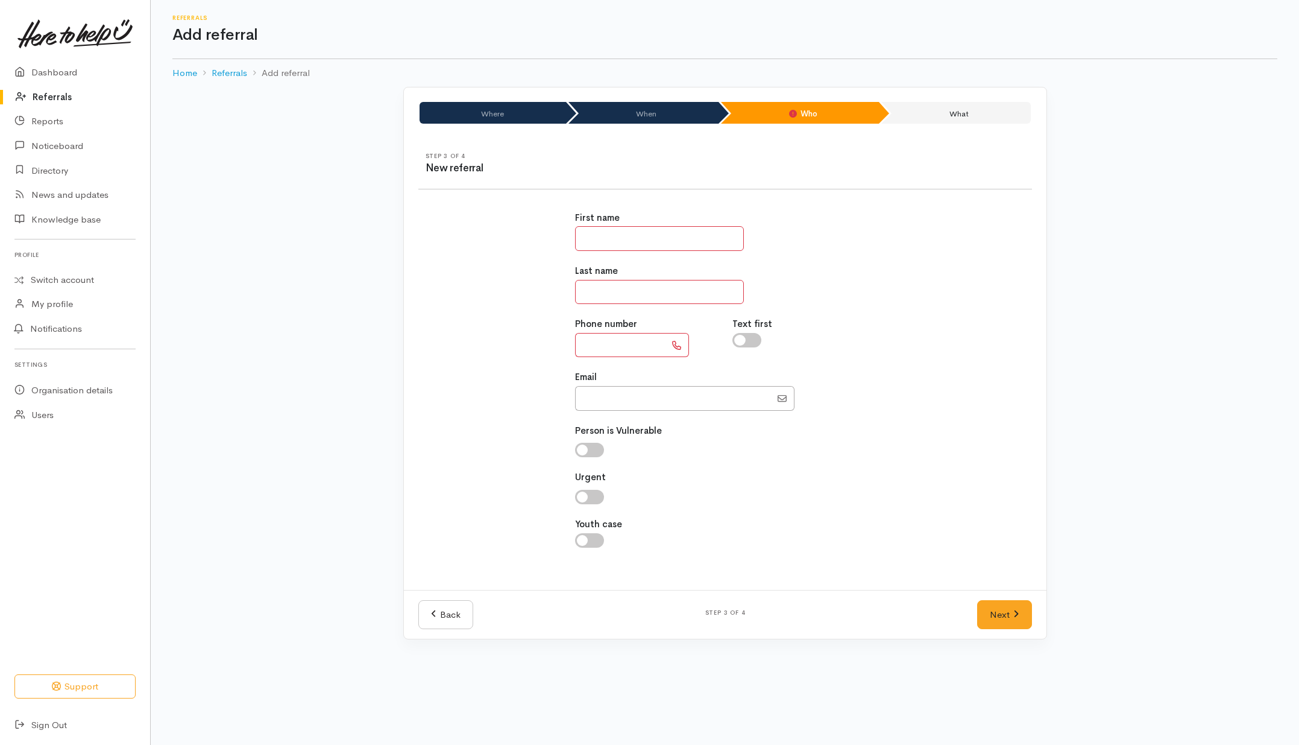
click at [636, 244] on input "text" at bounding box center [659, 238] width 169 height 25
type input "********"
type input "****"
click at [601, 352] on input "text" at bounding box center [620, 345] width 90 height 25
type input "**********"
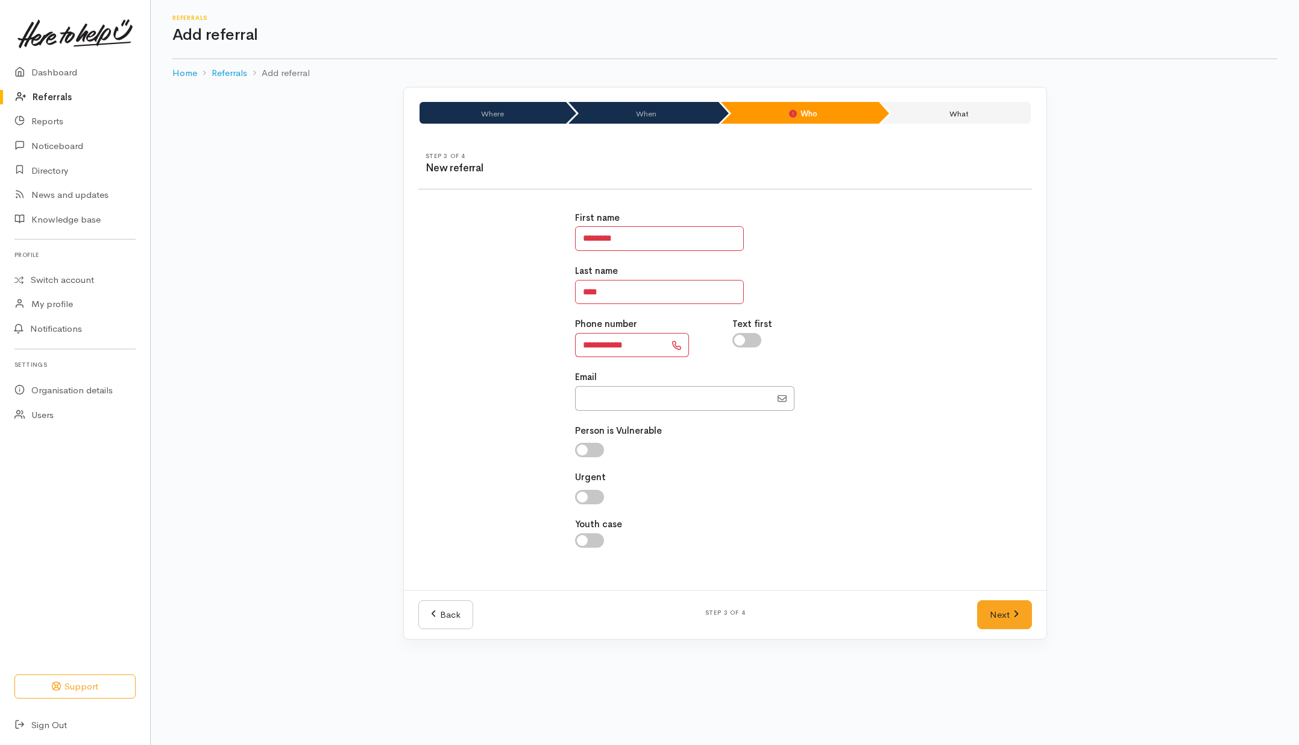
click at [746, 344] on input "checkbox" at bounding box center [747, 340] width 29 height 14
checkbox input "true"
click at [1001, 616] on link "Next" at bounding box center [1004, 615] width 54 height 30
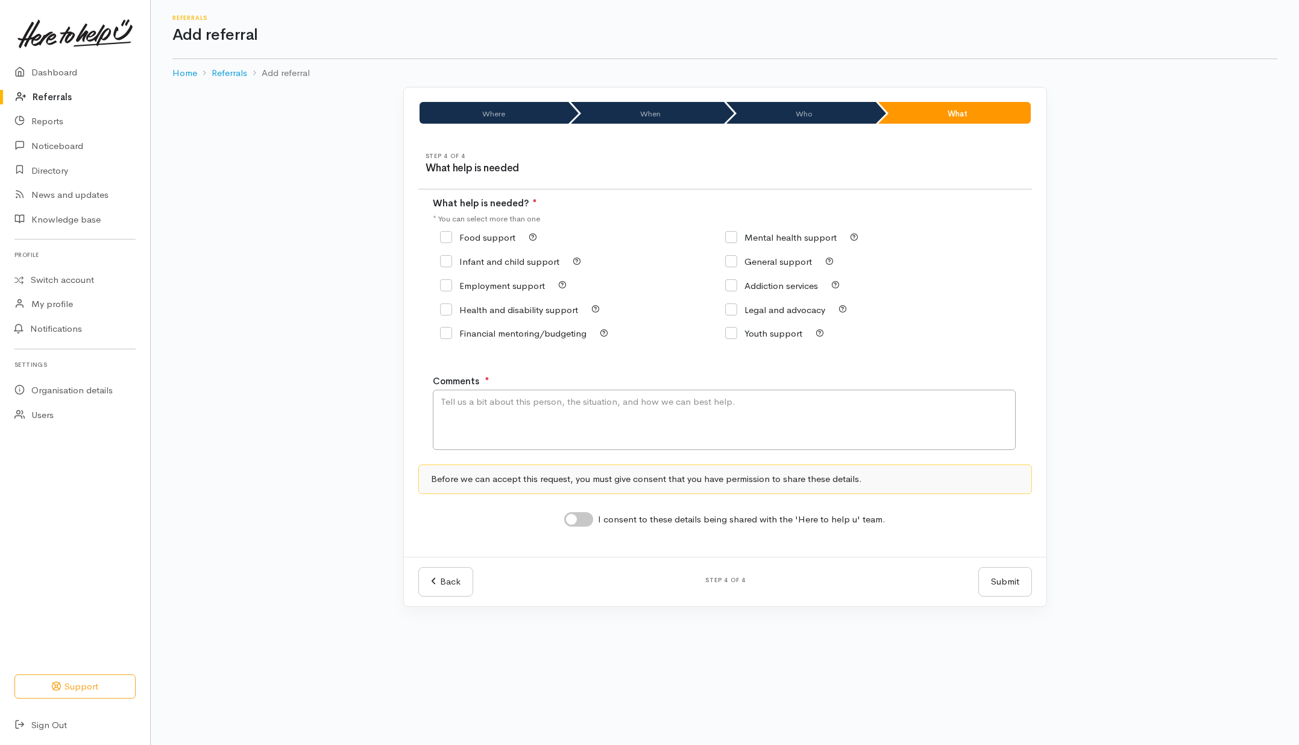
click at [487, 238] on input "Food support" at bounding box center [477, 237] width 75 height 9
checkbox input "true"
click at [462, 591] on link "Back" at bounding box center [445, 582] width 55 height 30
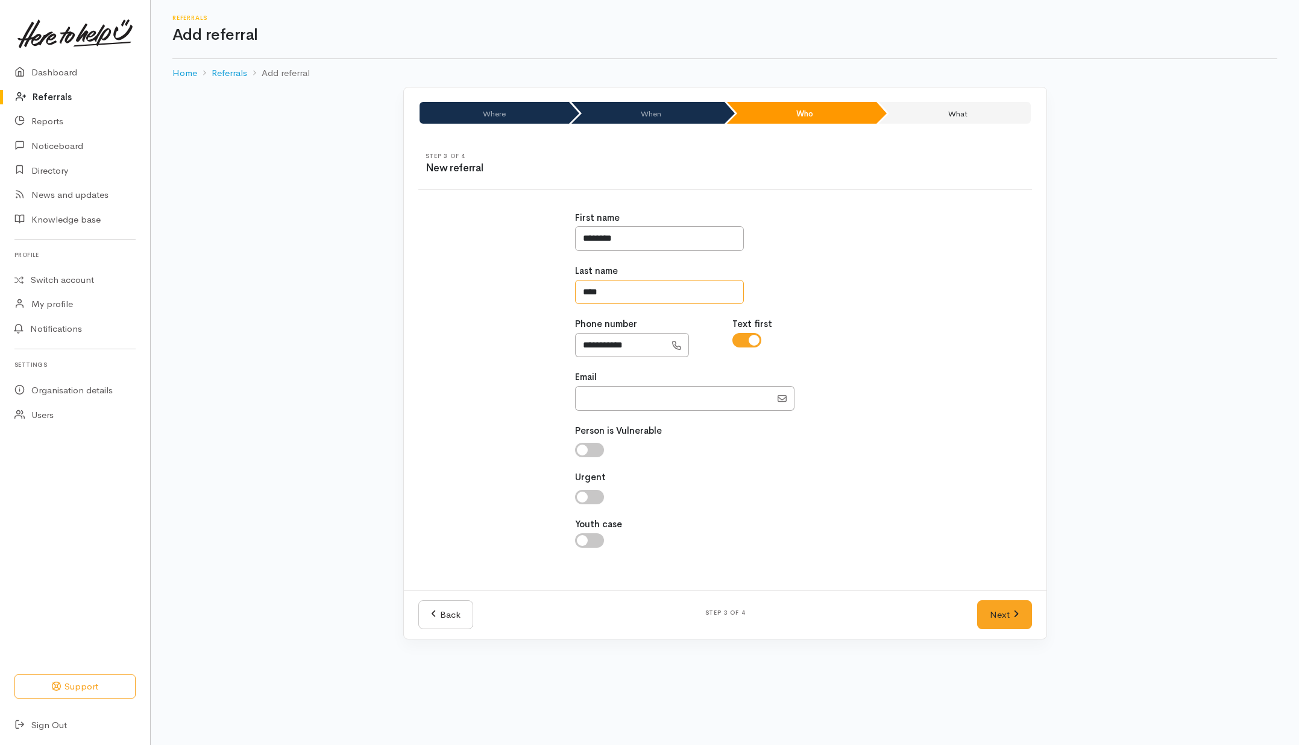
click at [592, 288] on input "****" at bounding box center [659, 292] width 169 height 25
type input "*****"
click at [1006, 616] on link "Next" at bounding box center [1004, 615] width 54 height 30
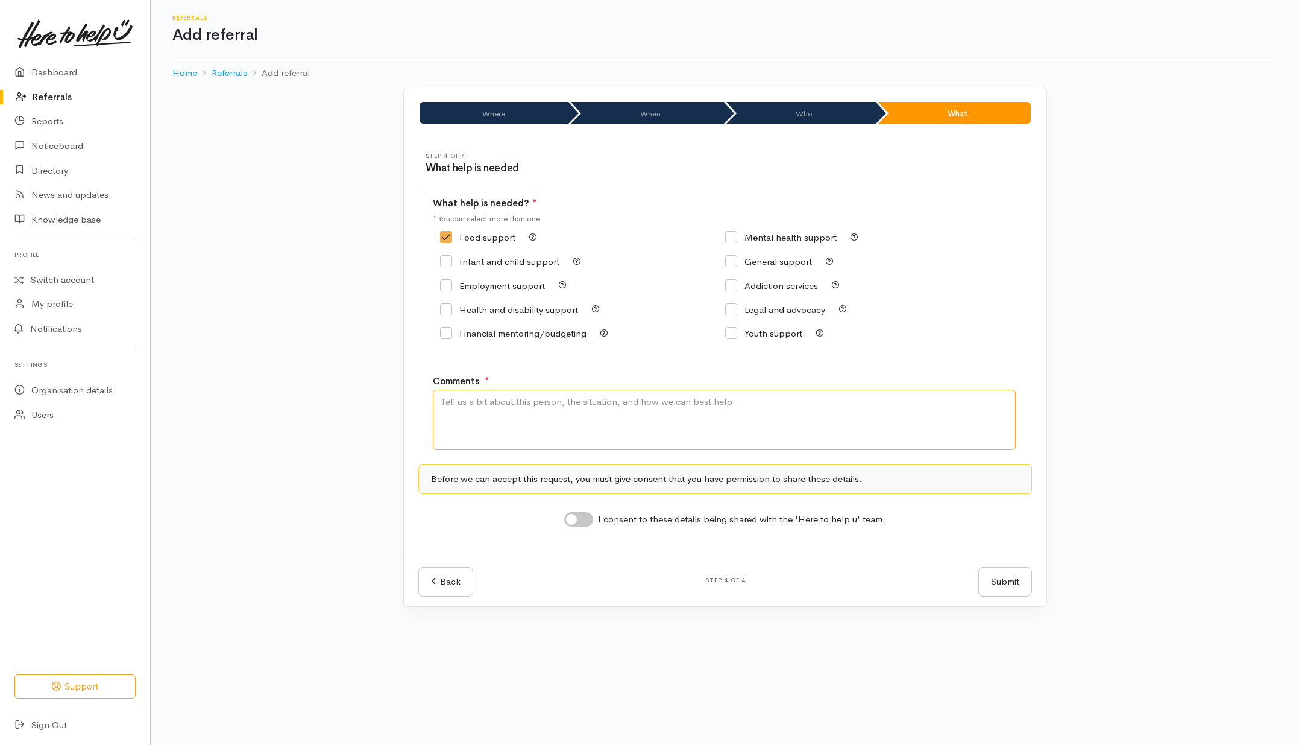
drag, startPoint x: 643, startPoint y: 426, endPoint x: 664, endPoint y: 417, distance: 23.5
click at [645, 426] on textarea "Comments" at bounding box center [724, 420] width 583 height 60
type textarea "Need kai --Person used the same number as Peggy Awatere (request came in earlie…"
click at [584, 513] on input "I consent to these details being shared with the 'Here to help u' team." at bounding box center [578, 519] width 29 height 14
checkbox input "true"
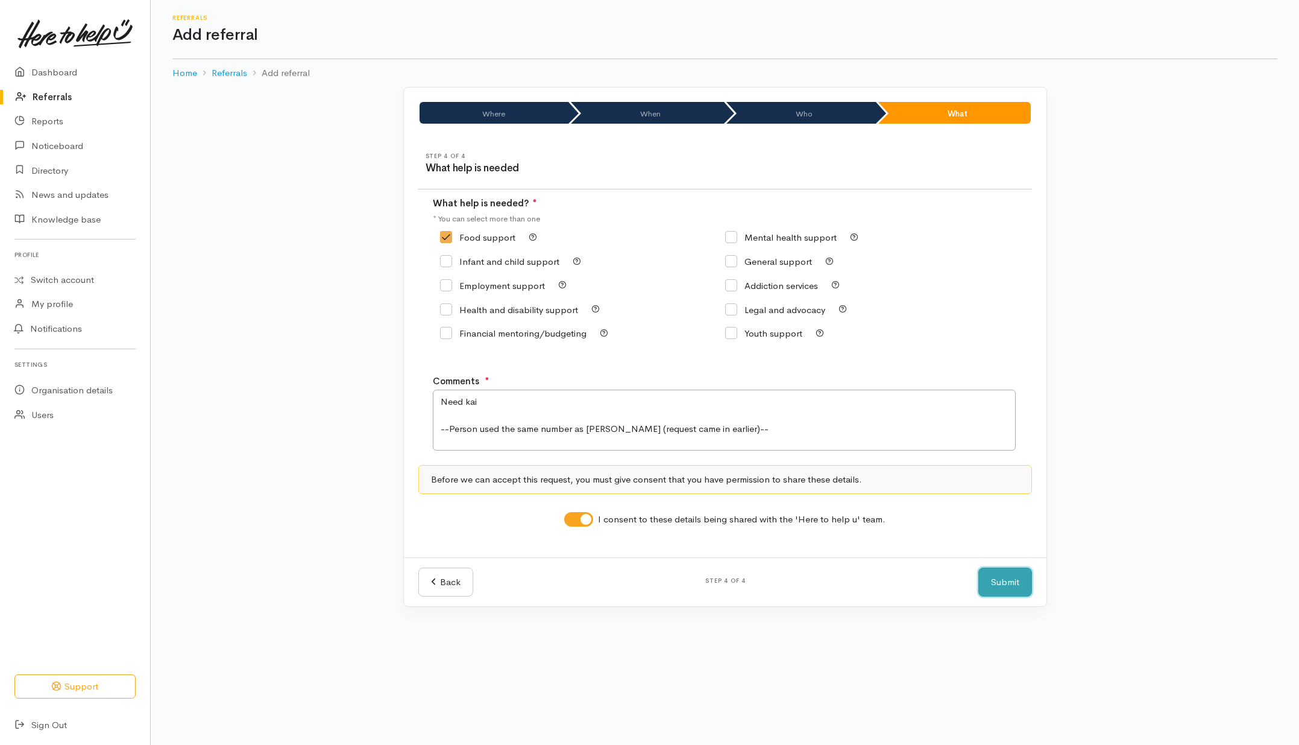
click at [1014, 581] on button "Submit" at bounding box center [1006, 582] width 54 height 30
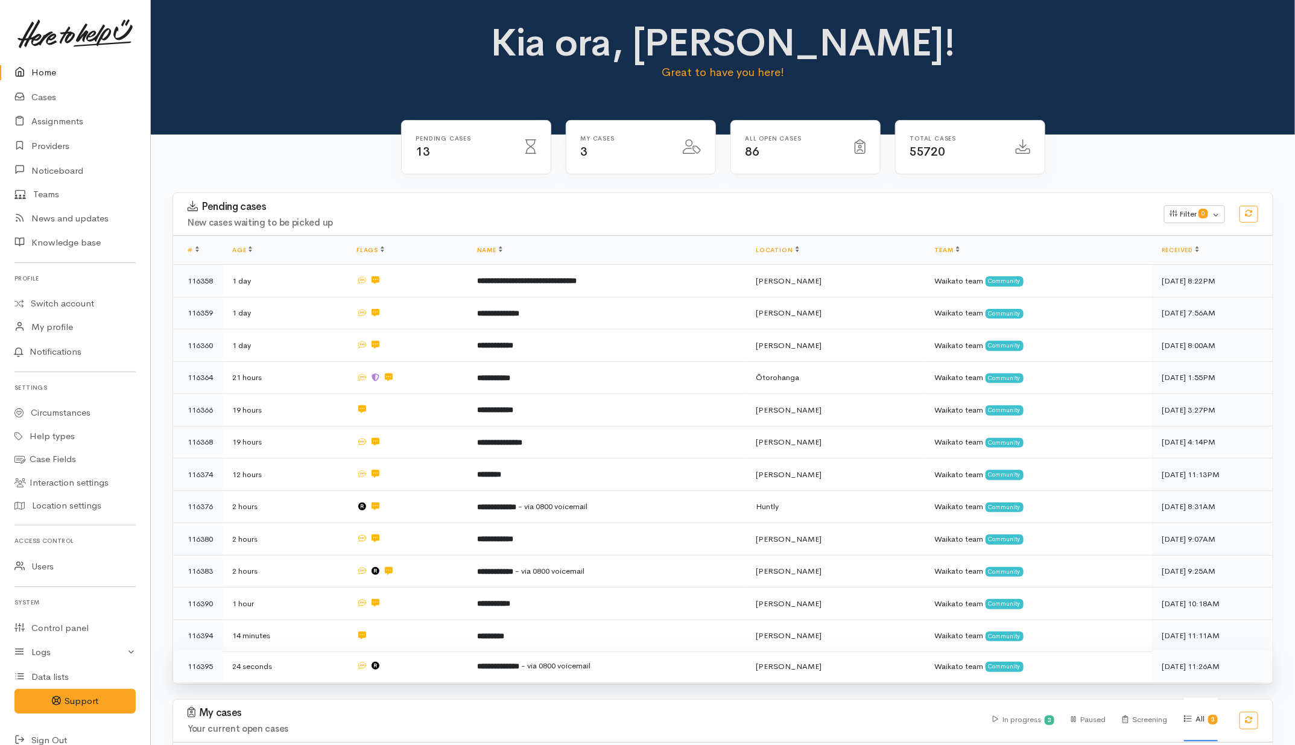
click at [439, 664] on td at bounding box center [407, 666] width 121 height 32
drag, startPoint x: 70, startPoint y: 297, endPoint x: 49, endPoint y: 285, distance: 24.6
click at [68, 297] on link "Switch account" at bounding box center [75, 304] width 150 height 24
click at [42, 93] on link "Cases" at bounding box center [75, 97] width 150 height 25
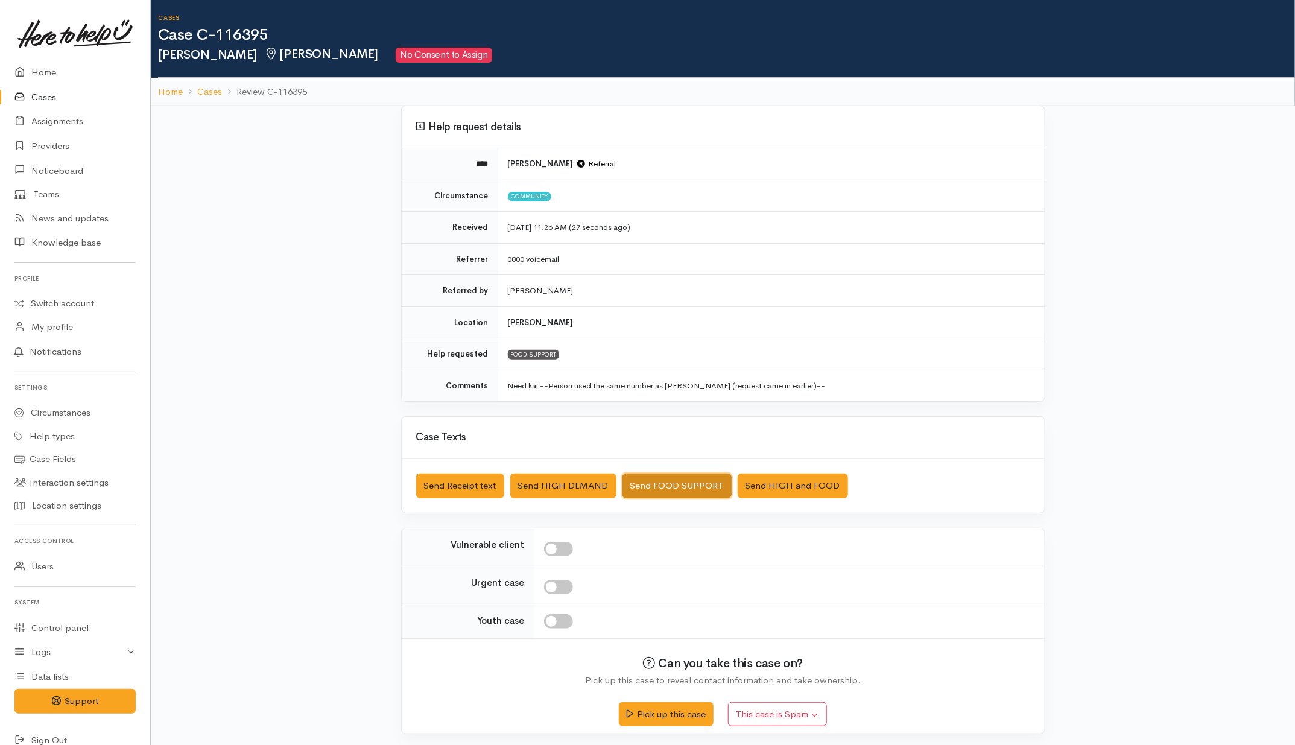
click at [667, 481] on button "Send FOOD SUPPORT" at bounding box center [676, 485] width 109 height 25
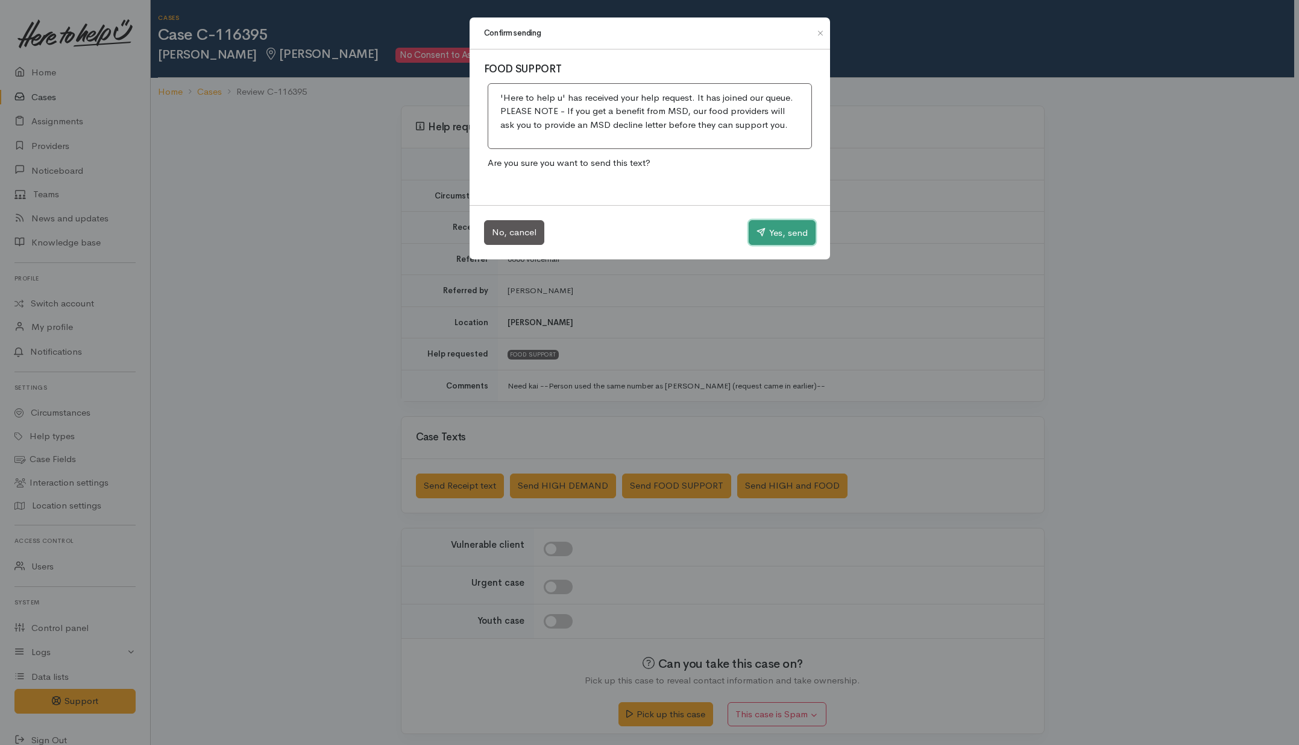
click at [765, 240] on button "Yes, send" at bounding box center [782, 232] width 67 height 25
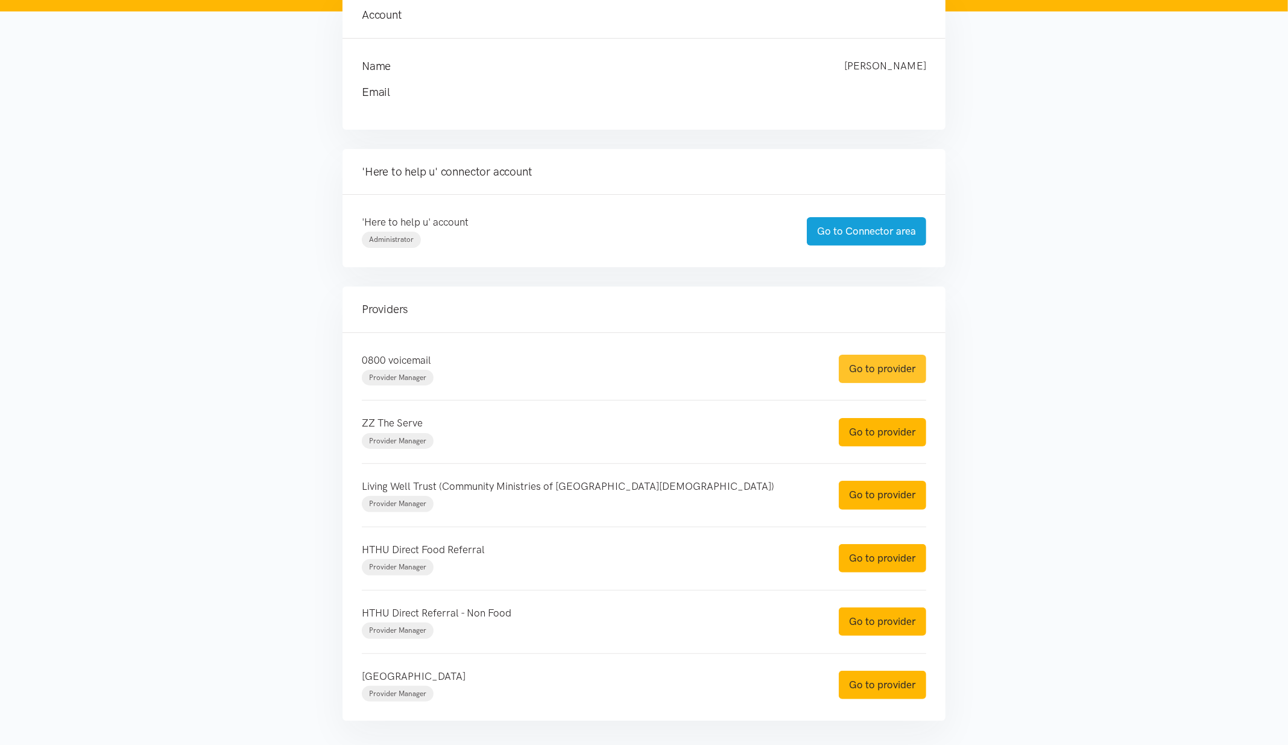
scroll to position [201, 0]
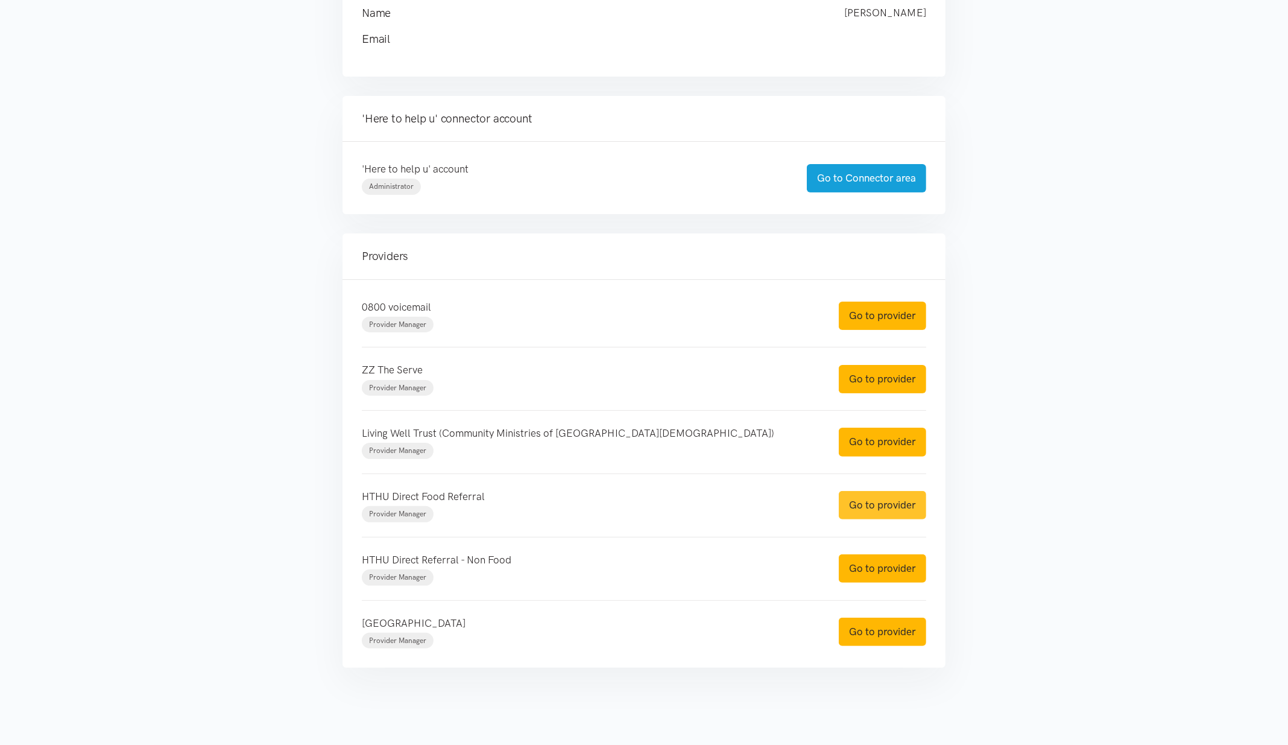
click at [870, 506] on link "Go to provider" at bounding box center [882, 505] width 87 height 28
click at [875, 569] on link "Go to provider" at bounding box center [882, 568] width 87 height 28
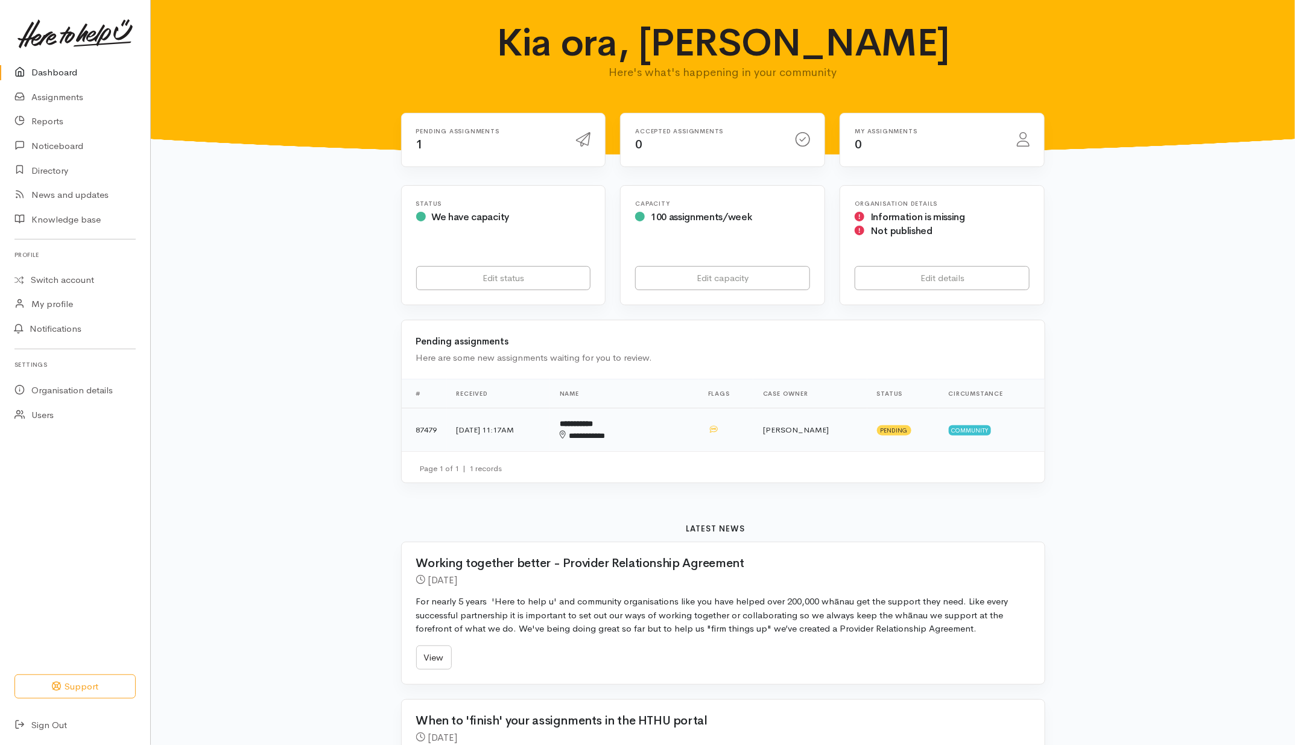
click at [775, 433] on td "[PERSON_NAME]" at bounding box center [810, 429] width 114 height 43
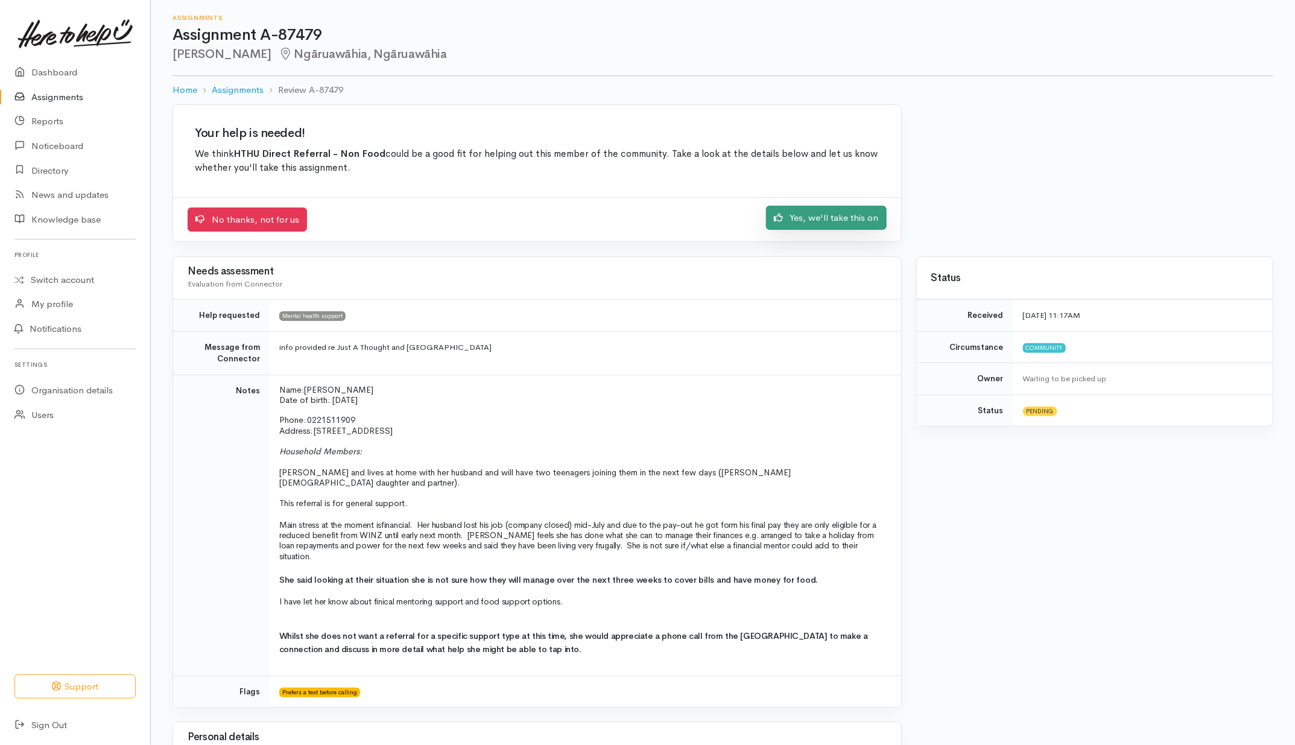
drag, startPoint x: 826, startPoint y: 221, endPoint x: 829, endPoint y: 227, distance: 7.3
click at [826, 221] on link "Yes, we'll take this on" at bounding box center [826, 218] width 121 height 25
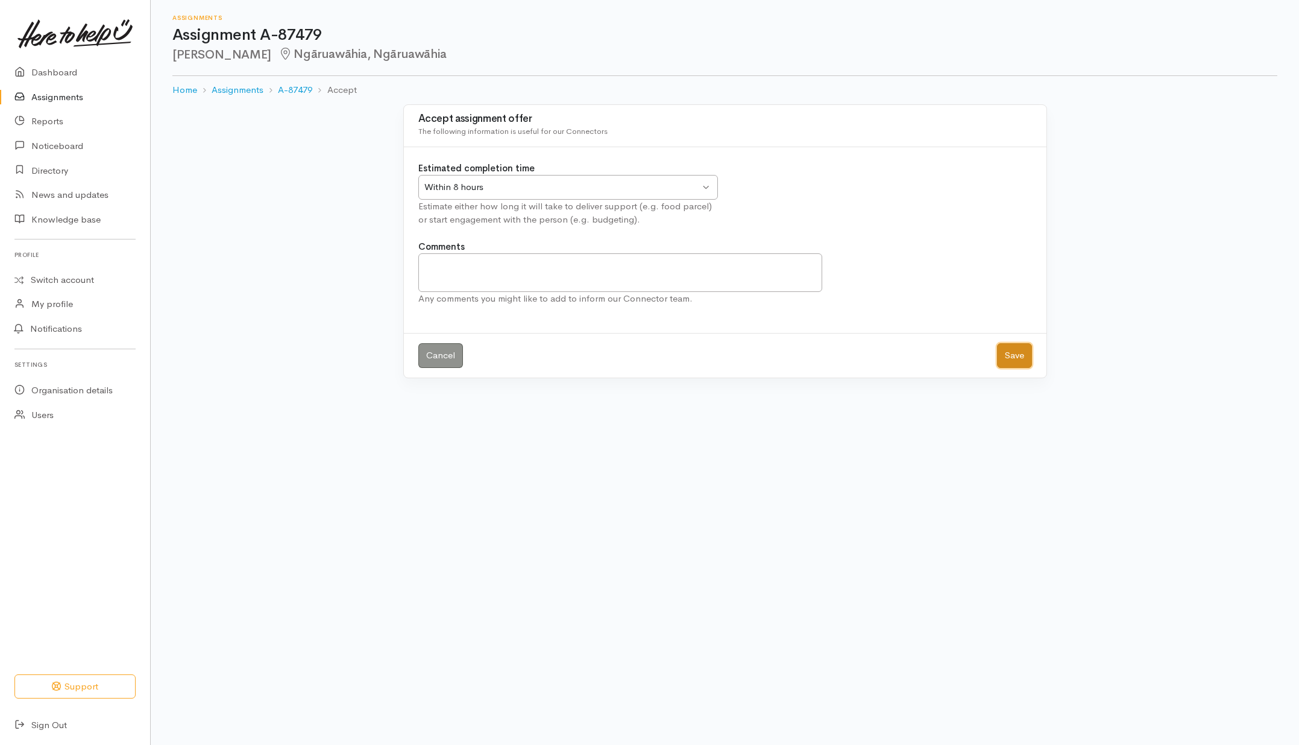
click at [1023, 356] on button "Save" at bounding box center [1014, 355] width 35 height 25
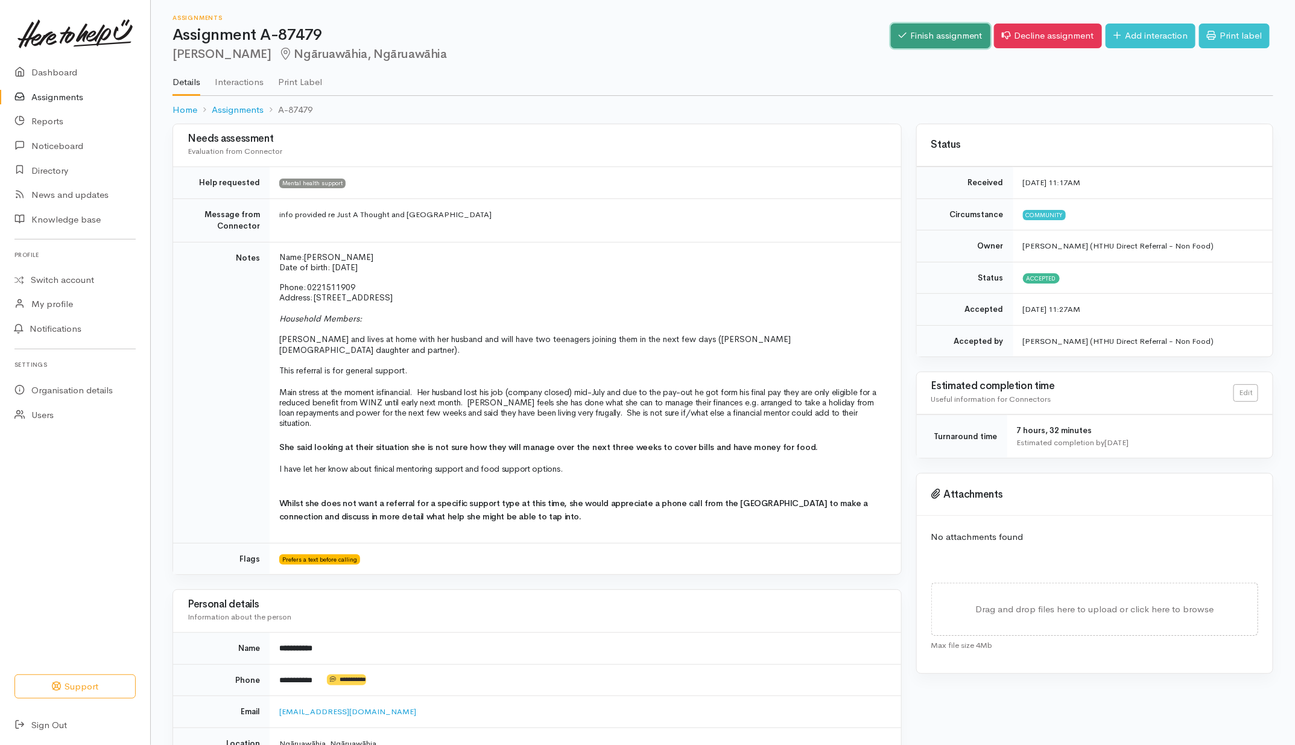
click at [921, 37] on link "Finish assignment" at bounding box center [940, 36] width 99 height 25
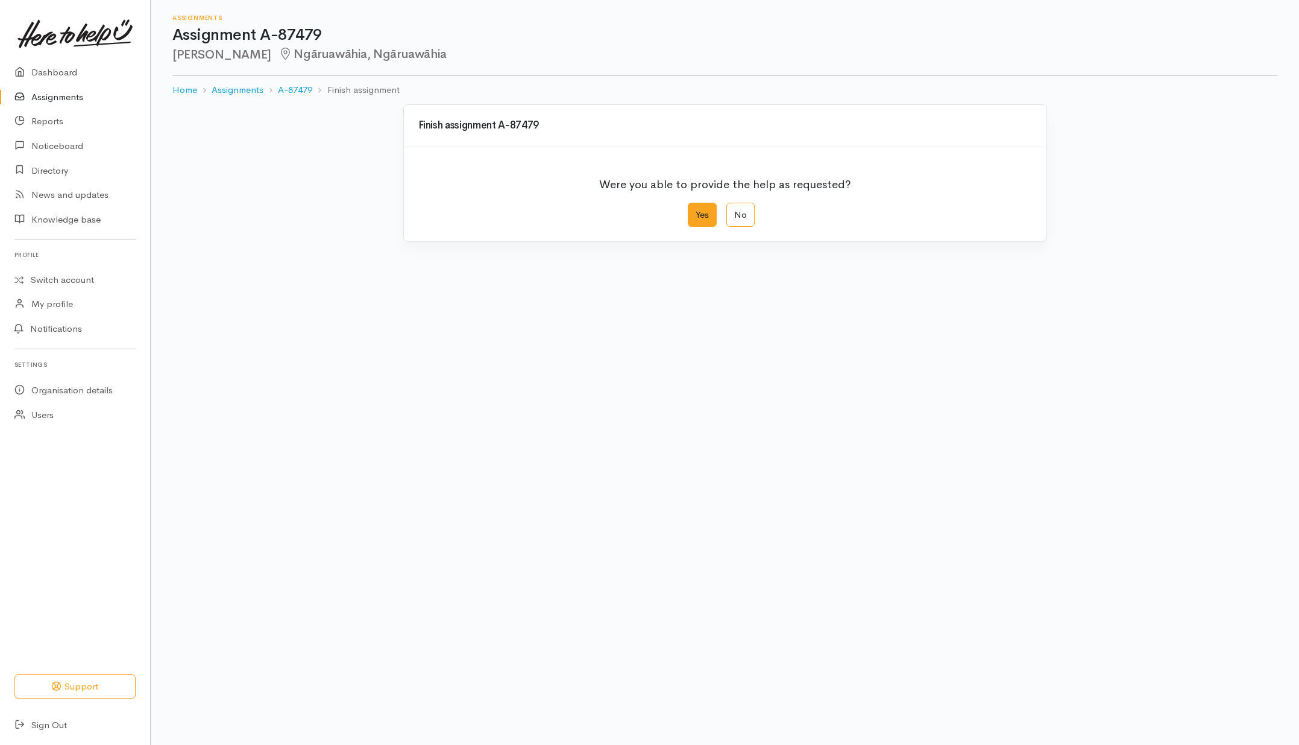
click at [700, 221] on label "Yes" at bounding box center [702, 215] width 29 height 25
click at [696, 210] on input "Yes" at bounding box center [692, 207] width 8 height 8
radio input "true"
click at [1008, 491] on button "Save" at bounding box center [1014, 483] width 35 height 25
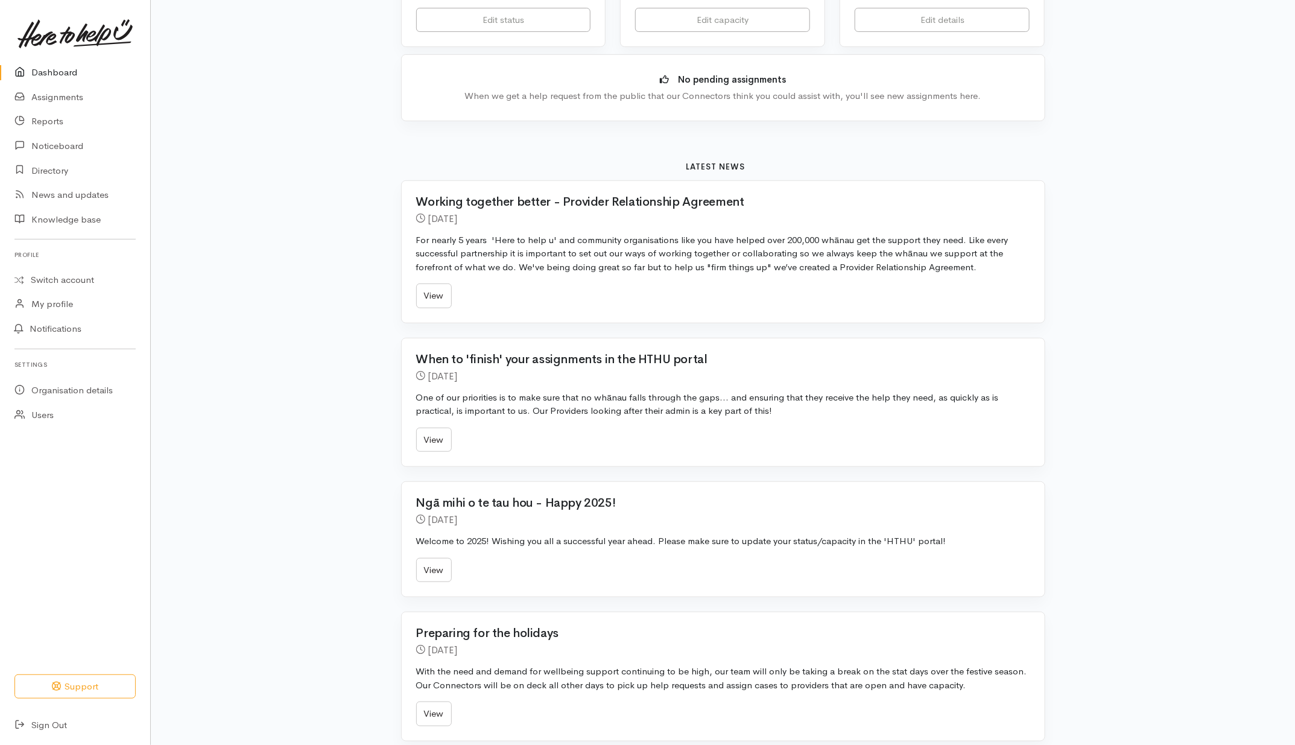
scroll to position [377, 0]
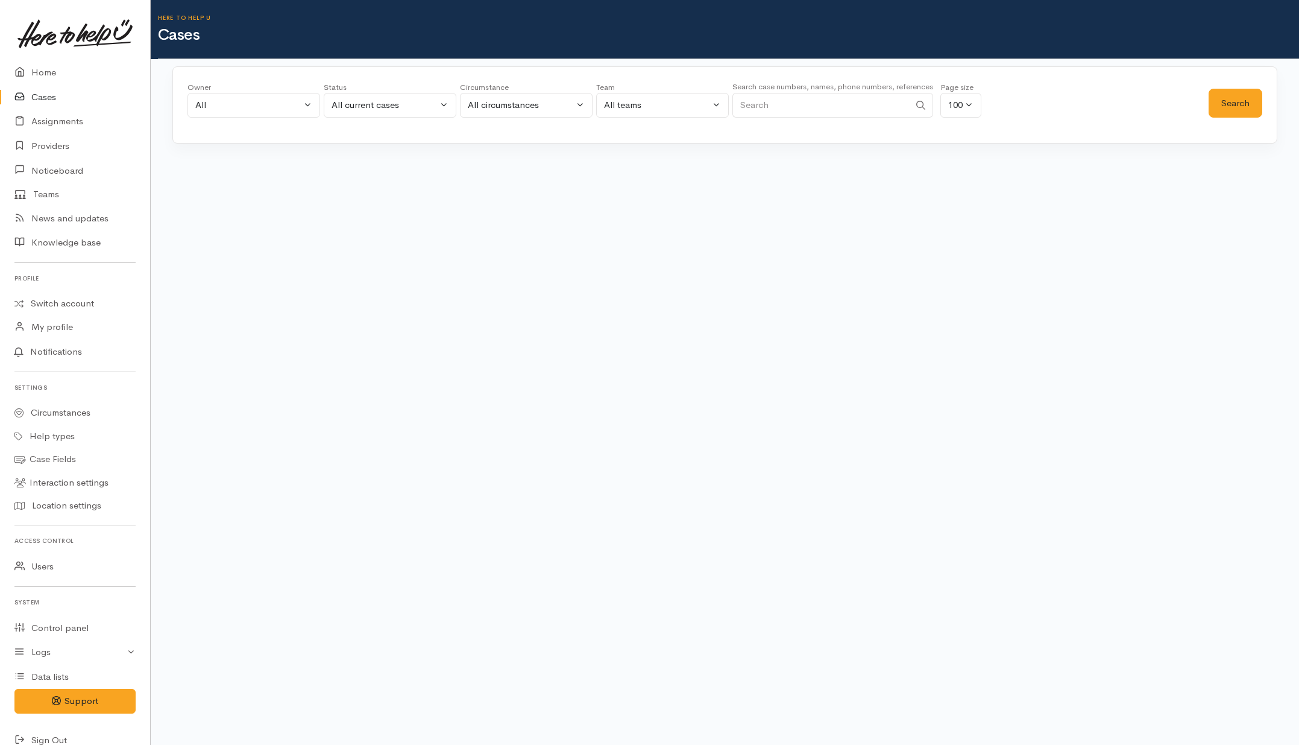
click at [809, 101] on input "Search" at bounding box center [821, 105] width 177 height 25
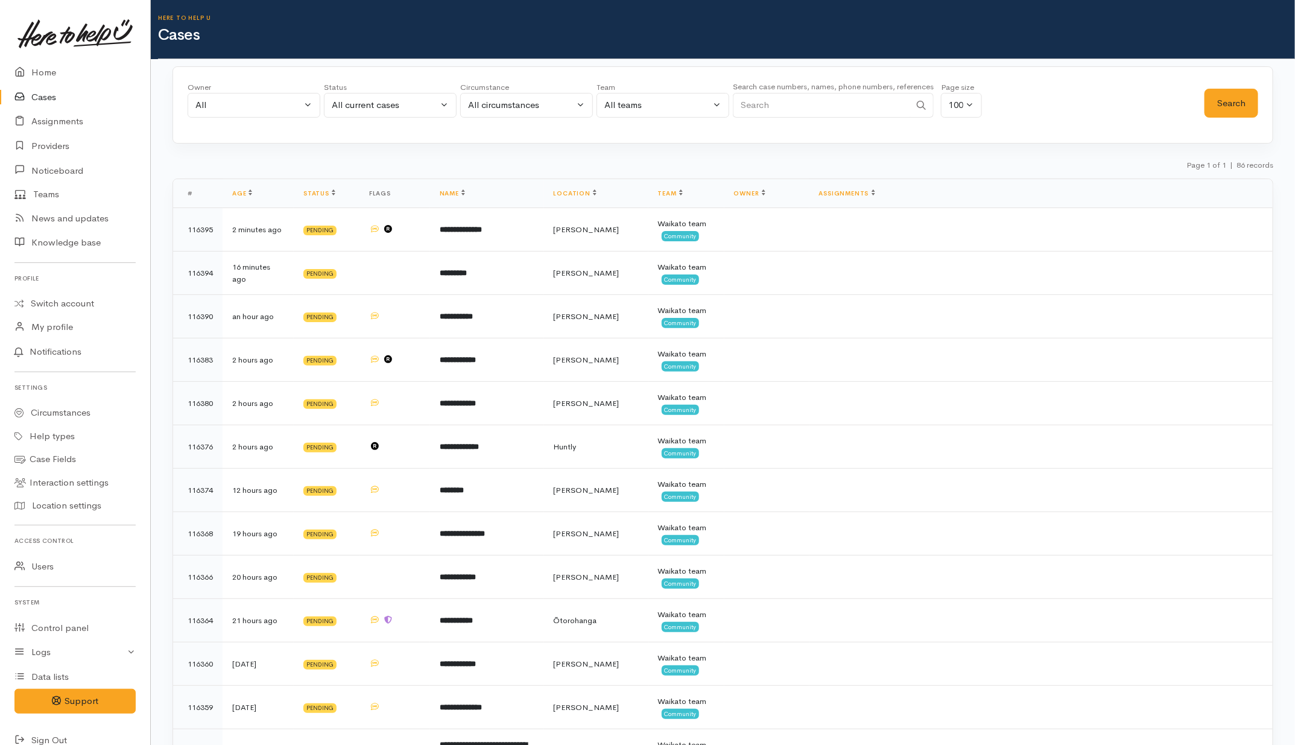
paste input "221511909"
type input "221511909"
click at [406, 100] on div "All current cases" at bounding box center [385, 105] width 106 height 14
click at [345, 329] on span "All" at bounding box center [344, 328] width 11 height 14
select select "All"
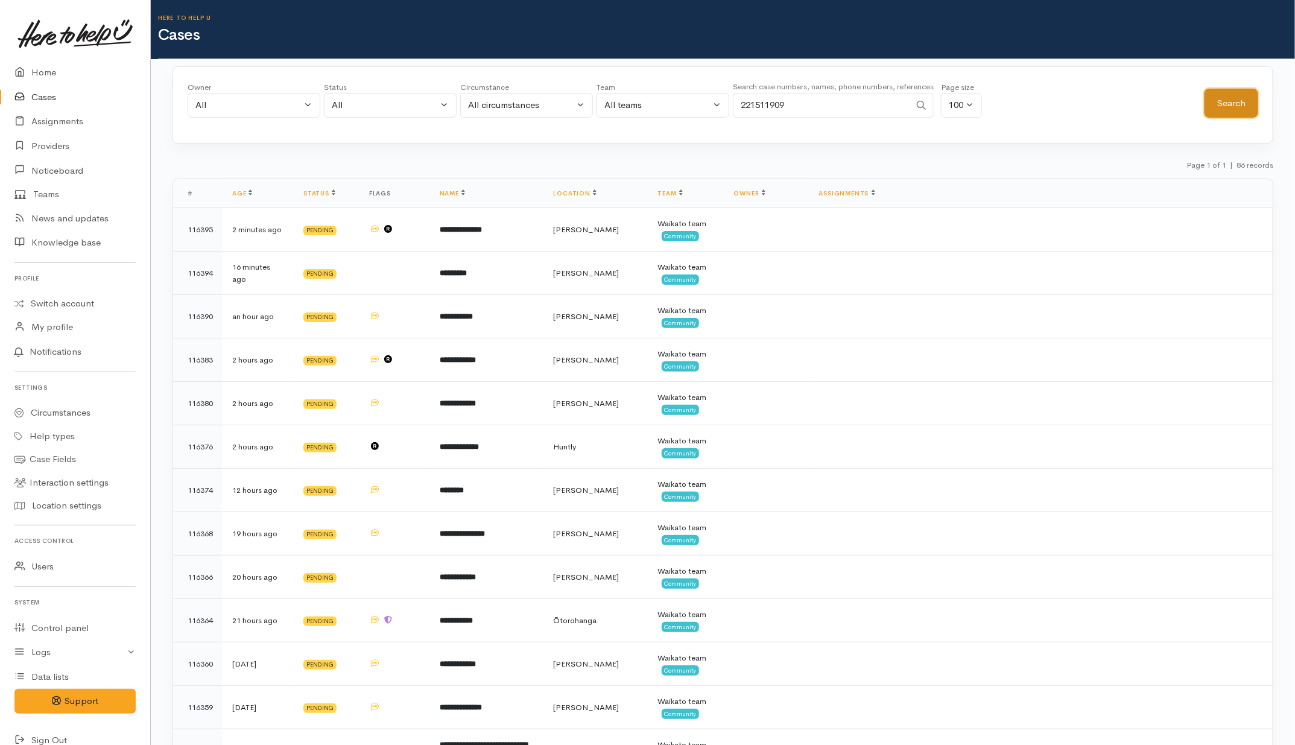
click at [1216, 98] on button "Search" at bounding box center [1231, 104] width 54 height 30
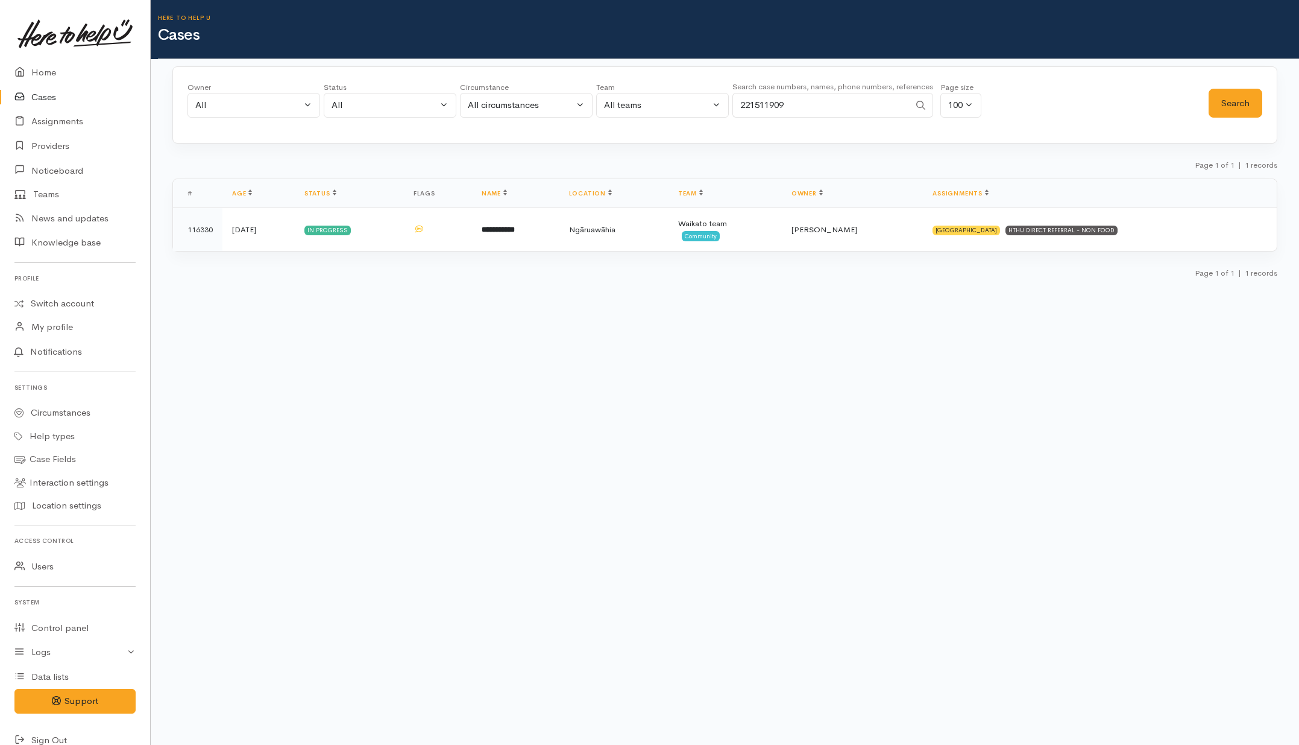
drag, startPoint x: 806, startPoint y: 98, endPoint x: 686, endPoint y: 104, distance: 120.1
click at [686, 104] on div "Owner All My cases Aandrea Murray ('Here to help u') Akash Prakash ('Here to he…" at bounding box center [698, 102] width 1021 height 43
paste input "041770272"
type input "2041770272"
click at [1237, 101] on button "Search" at bounding box center [1236, 104] width 54 height 30
